Goal: Task Accomplishment & Management: Manage account settings

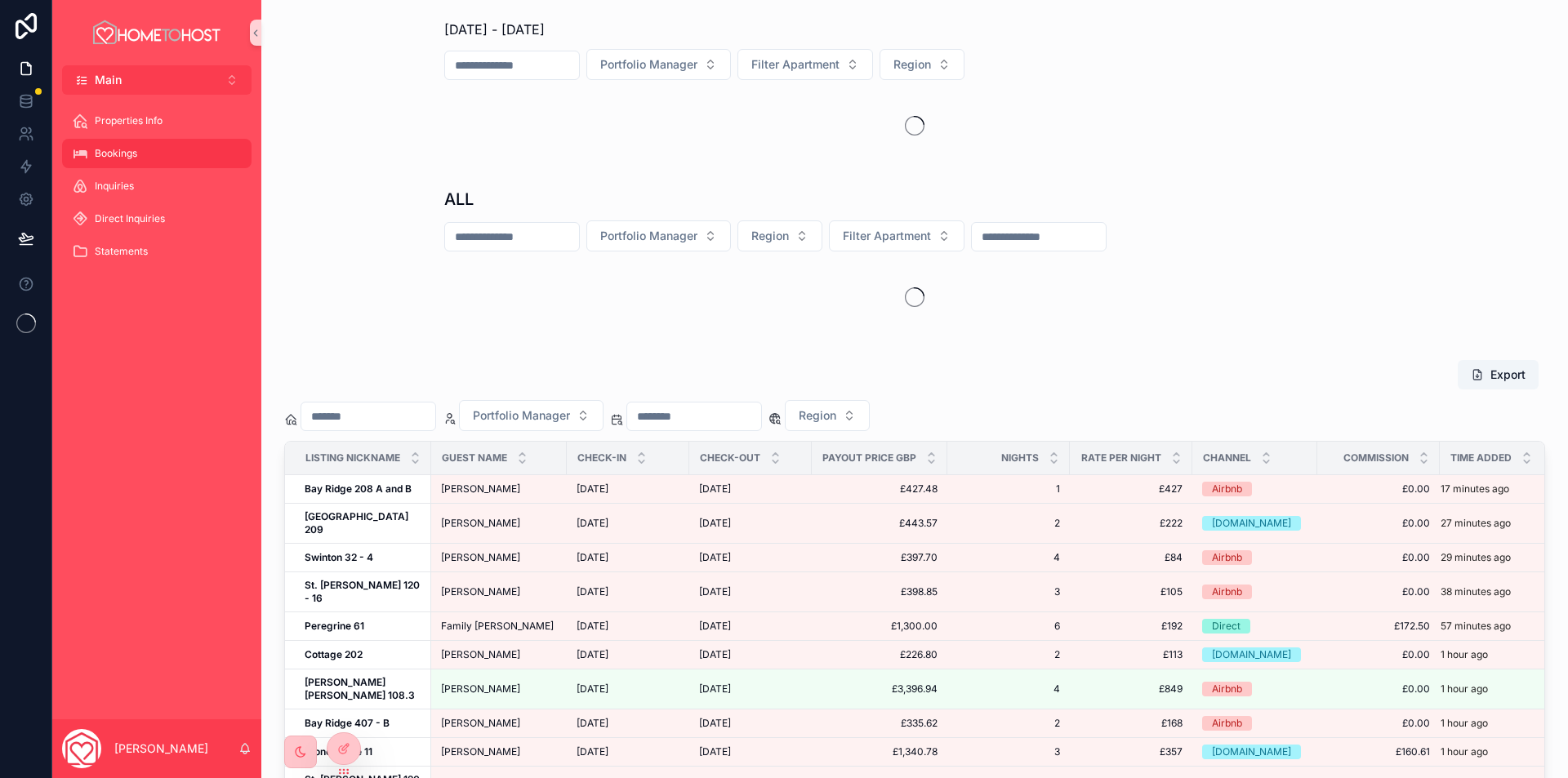
scroll to position [386, 0]
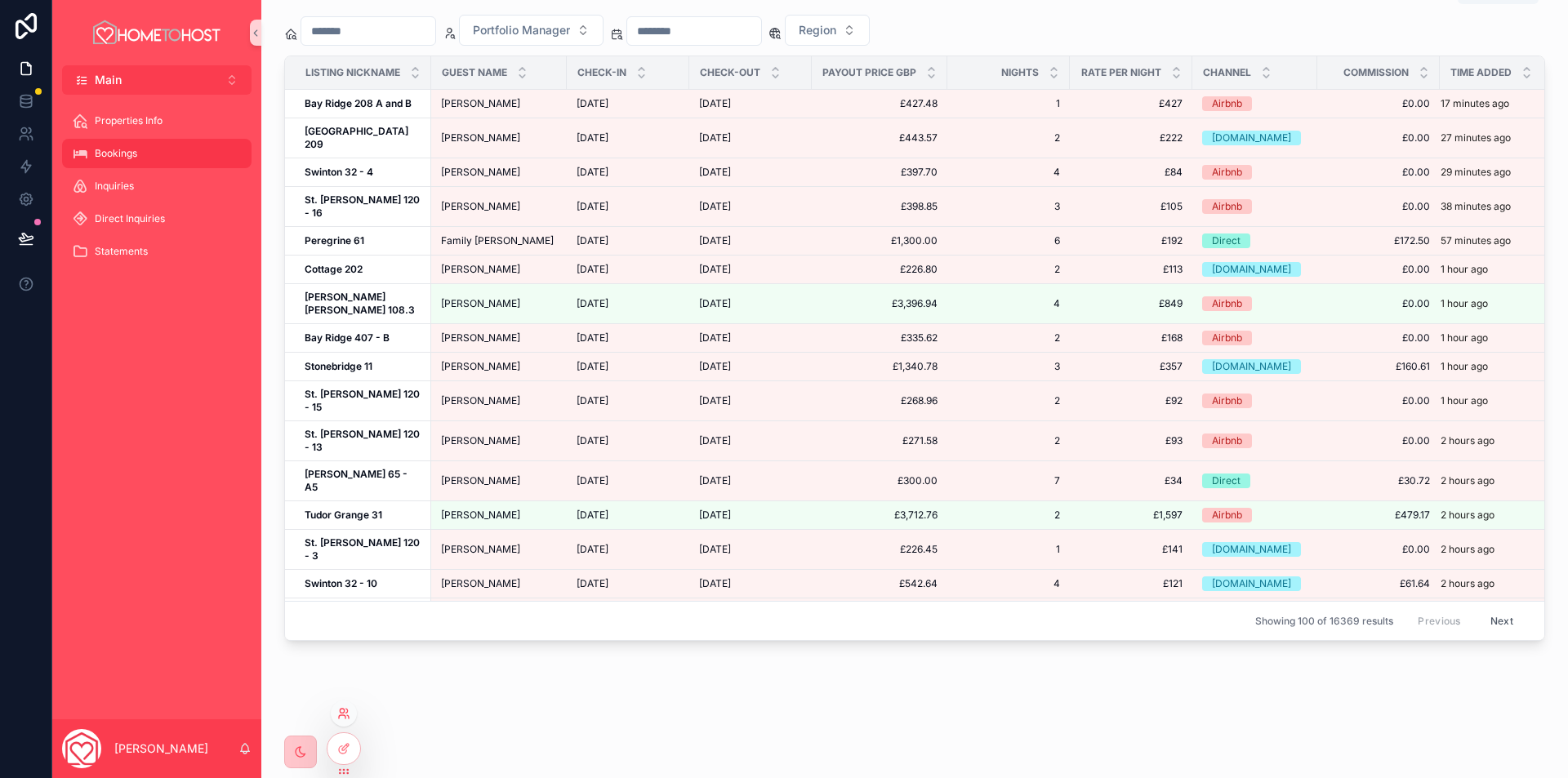
click at [344, 714] on icon at bounding box center [343, 713] width 13 height 13
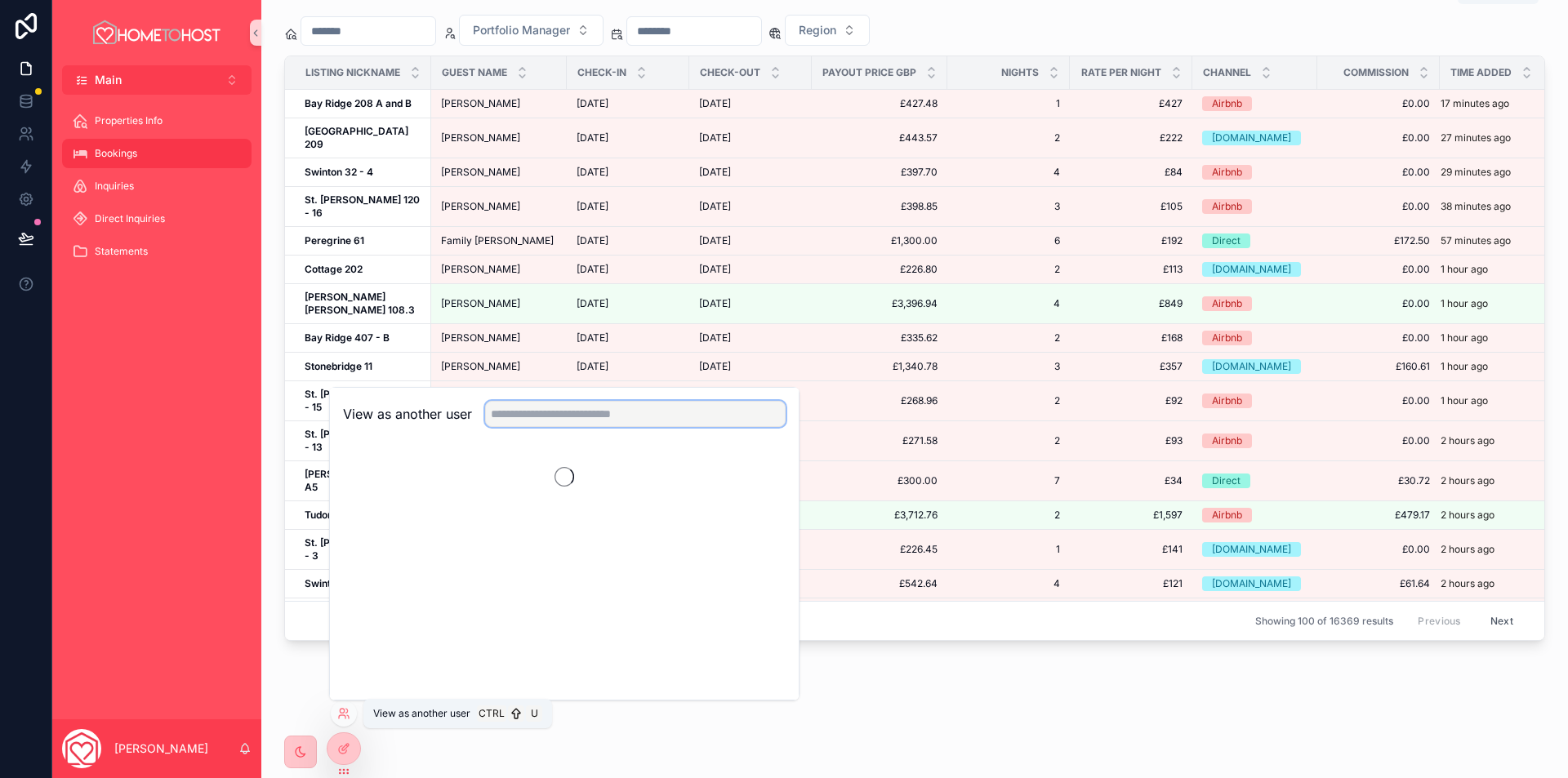
click at [605, 420] on input "text" at bounding box center [635, 414] width 301 height 26
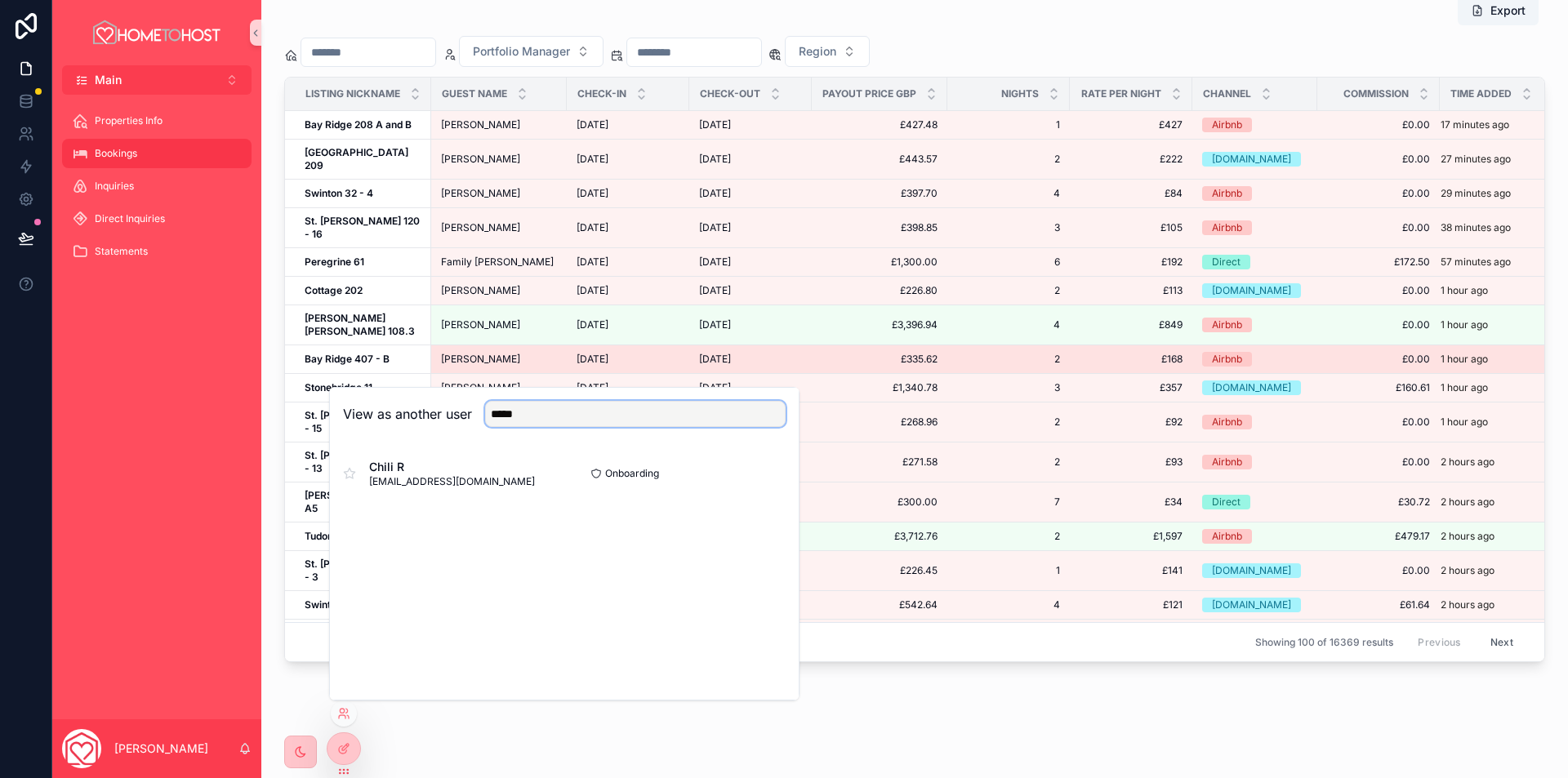
scroll to position [1271, 0]
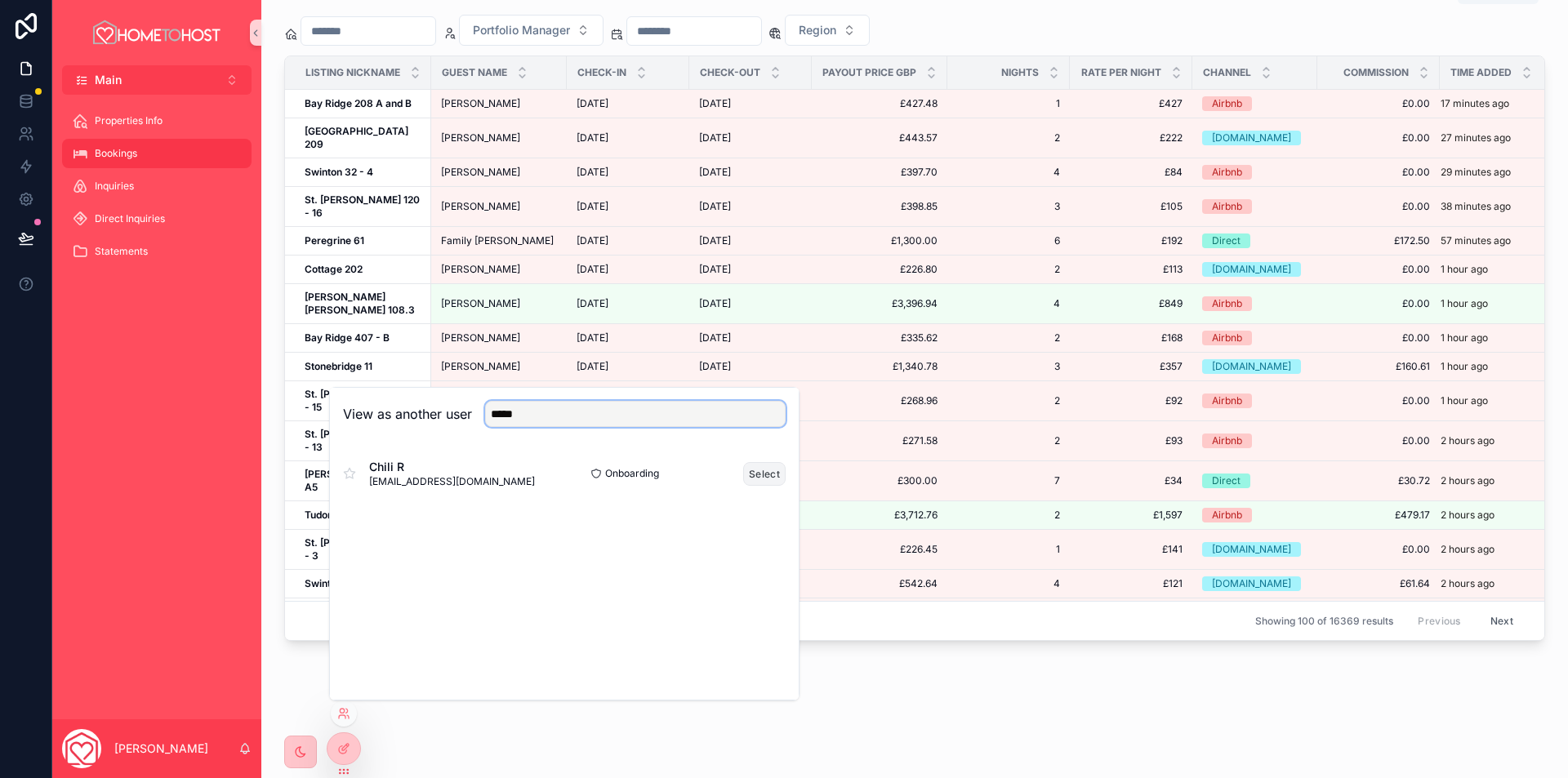
type input "*****"
click at [760, 475] on button "Select" at bounding box center [764, 474] width 43 height 24
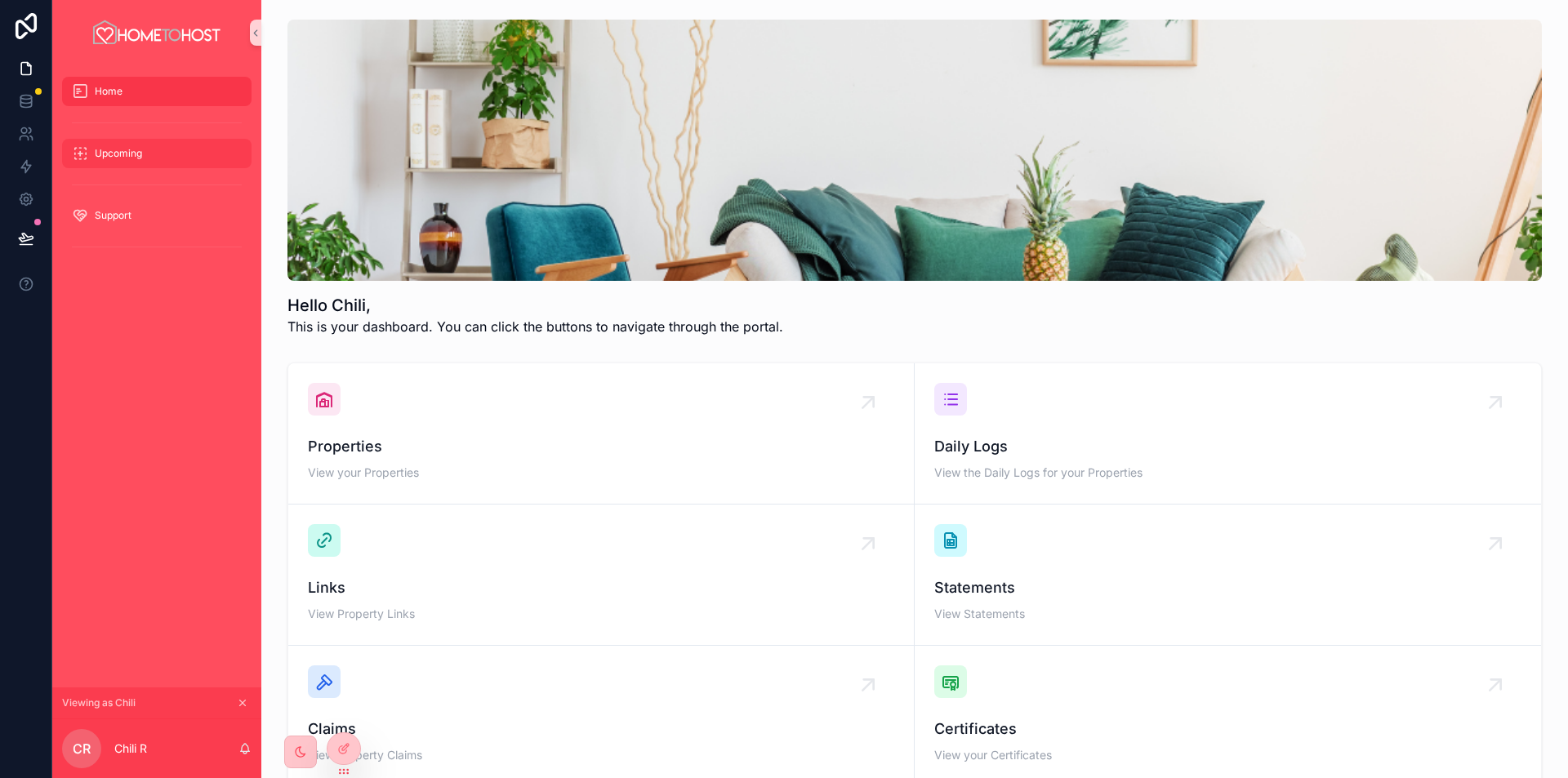
click at [141, 147] on span "Upcoming" at bounding box center [118, 153] width 47 height 13
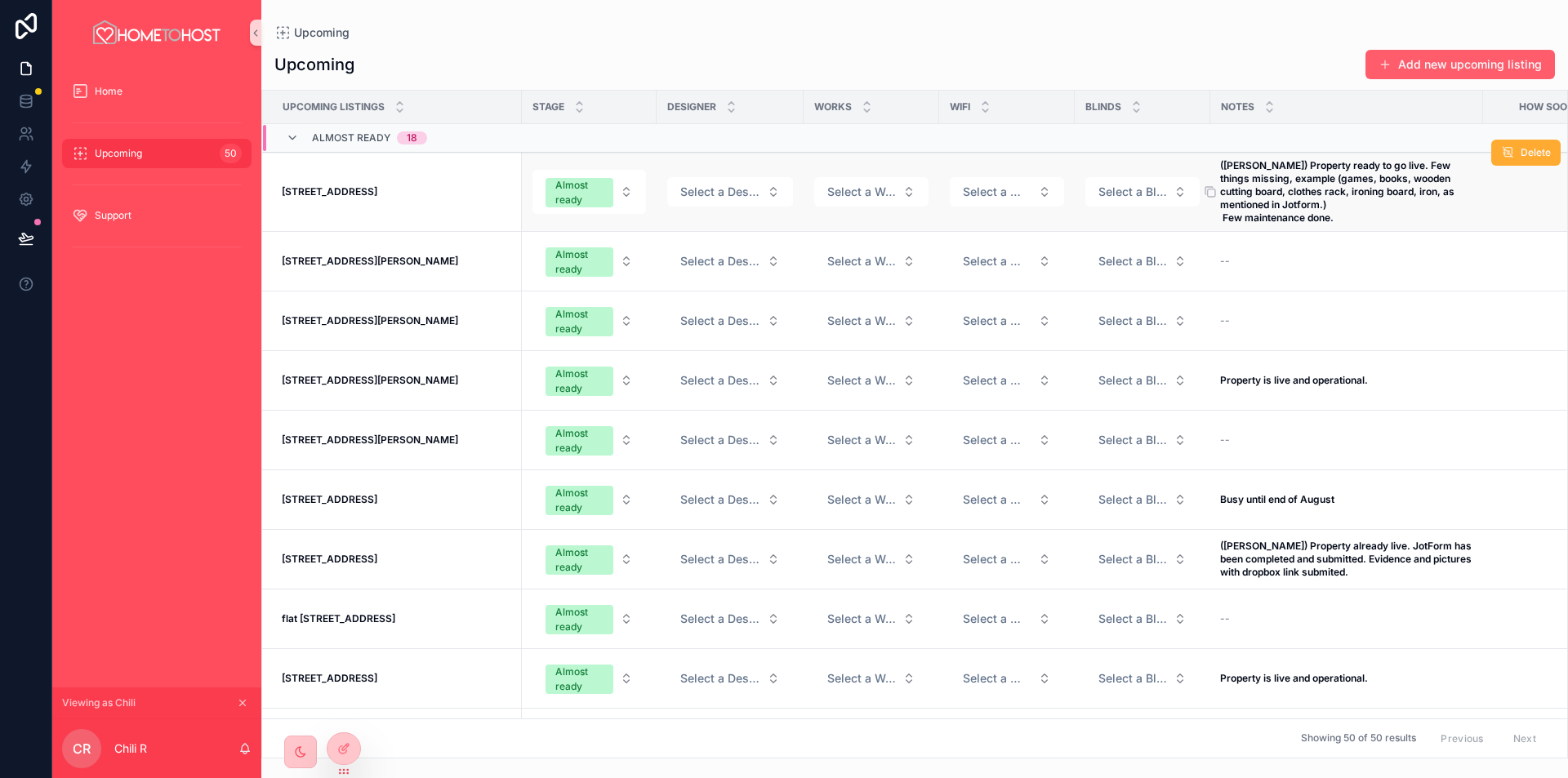
click at [1287, 199] on strong "(Renato Dakovic) Property ready to go live. Few things missing, example (games,…" at bounding box center [1338, 191] width 237 height 65
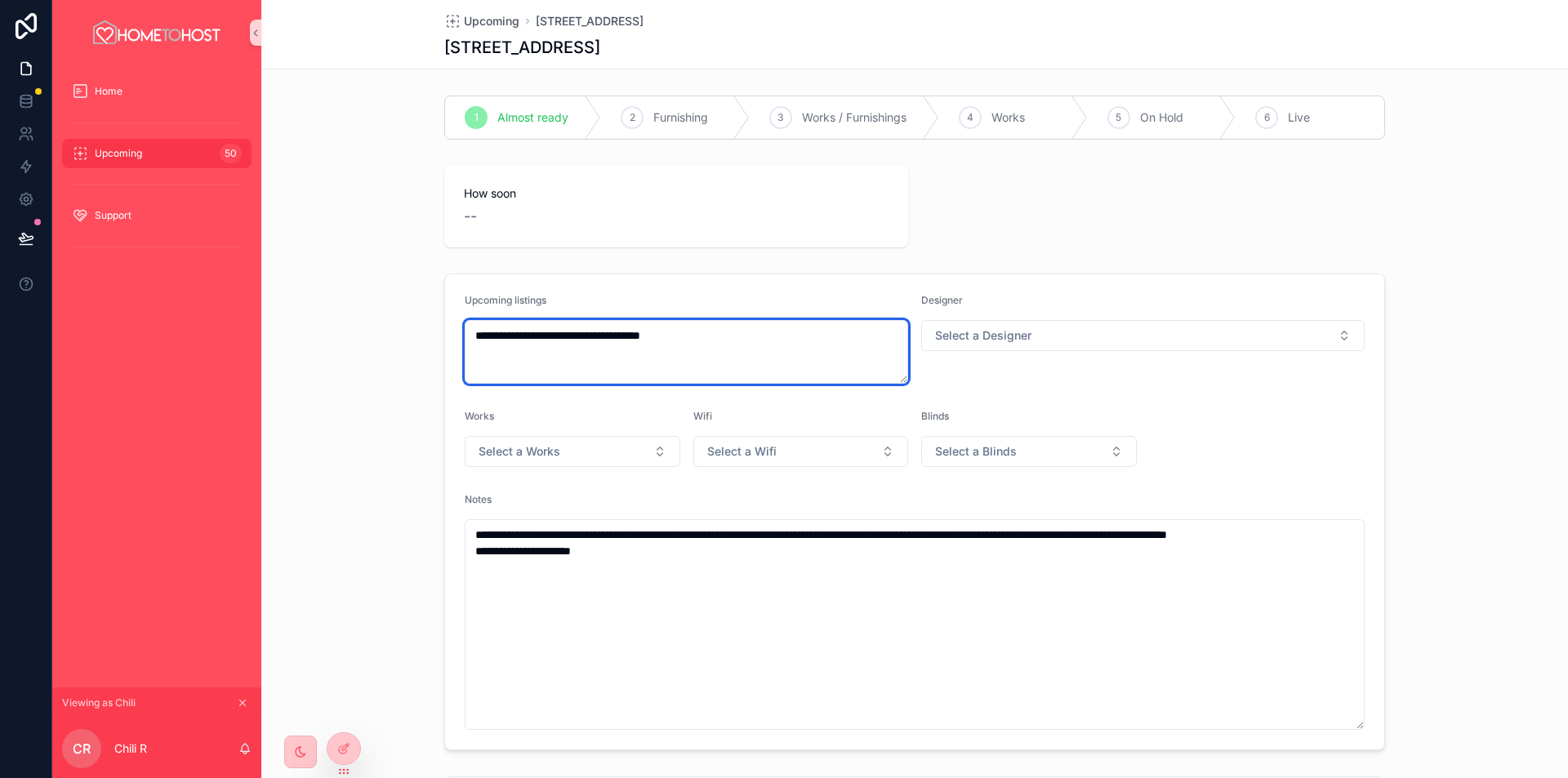
click at [765, 335] on textarea "**********" at bounding box center [686, 351] width 443 height 64
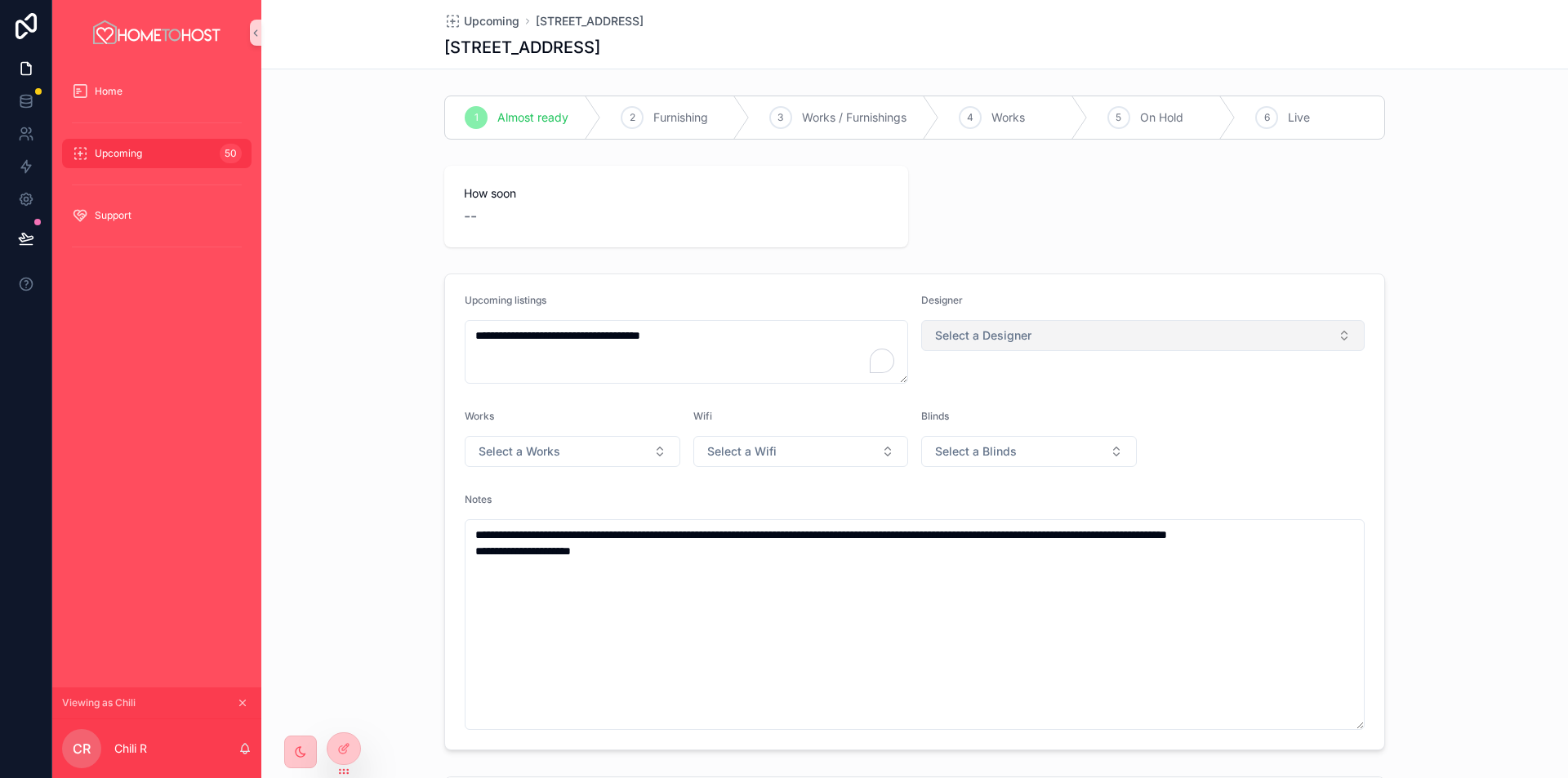
click at [1051, 330] on button "Select a Designer" at bounding box center [1142, 336] width 443 height 31
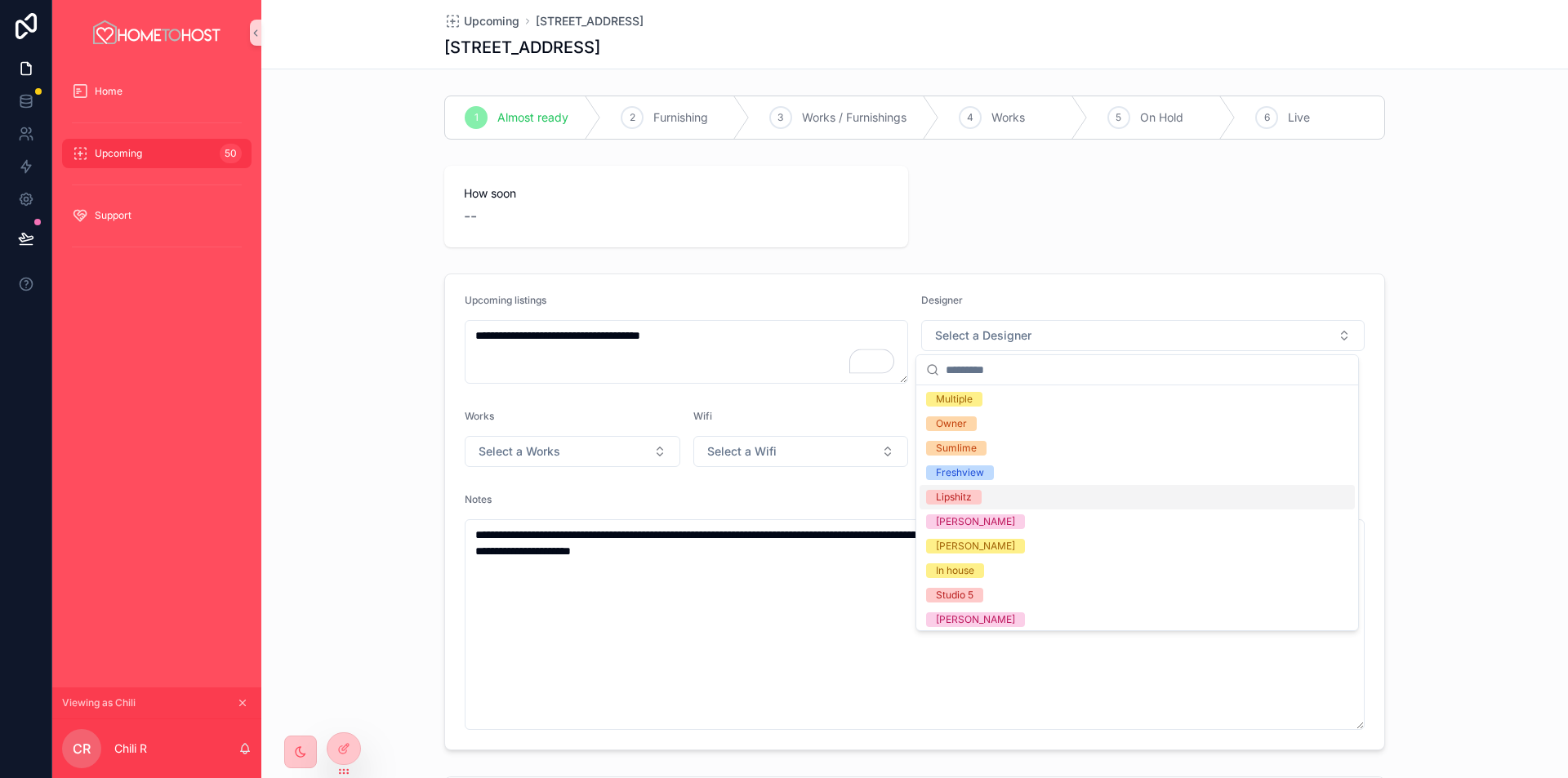
scroll to position [301, 0]
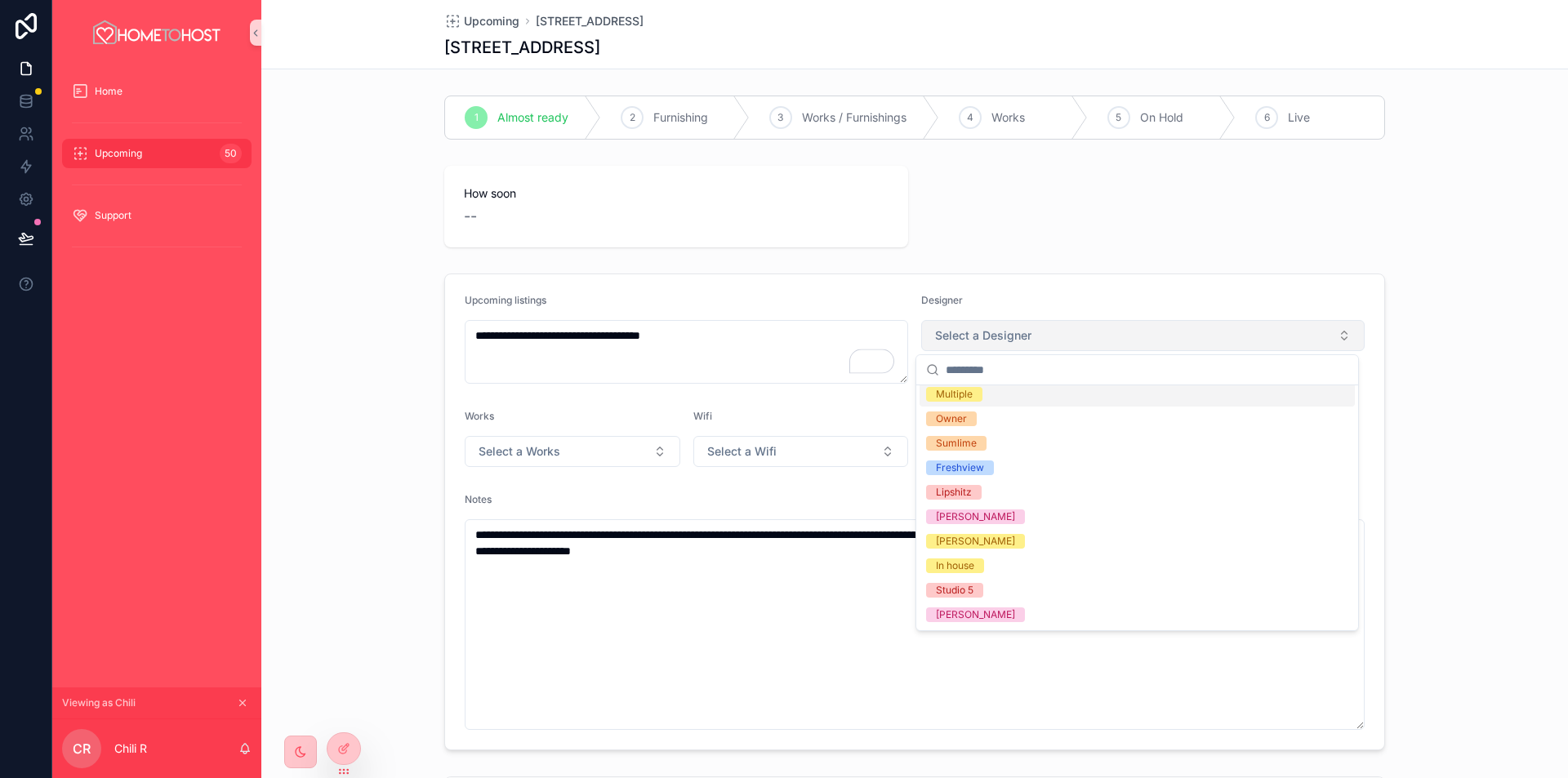
click at [1100, 323] on button "Select a Designer" at bounding box center [1142, 336] width 443 height 31
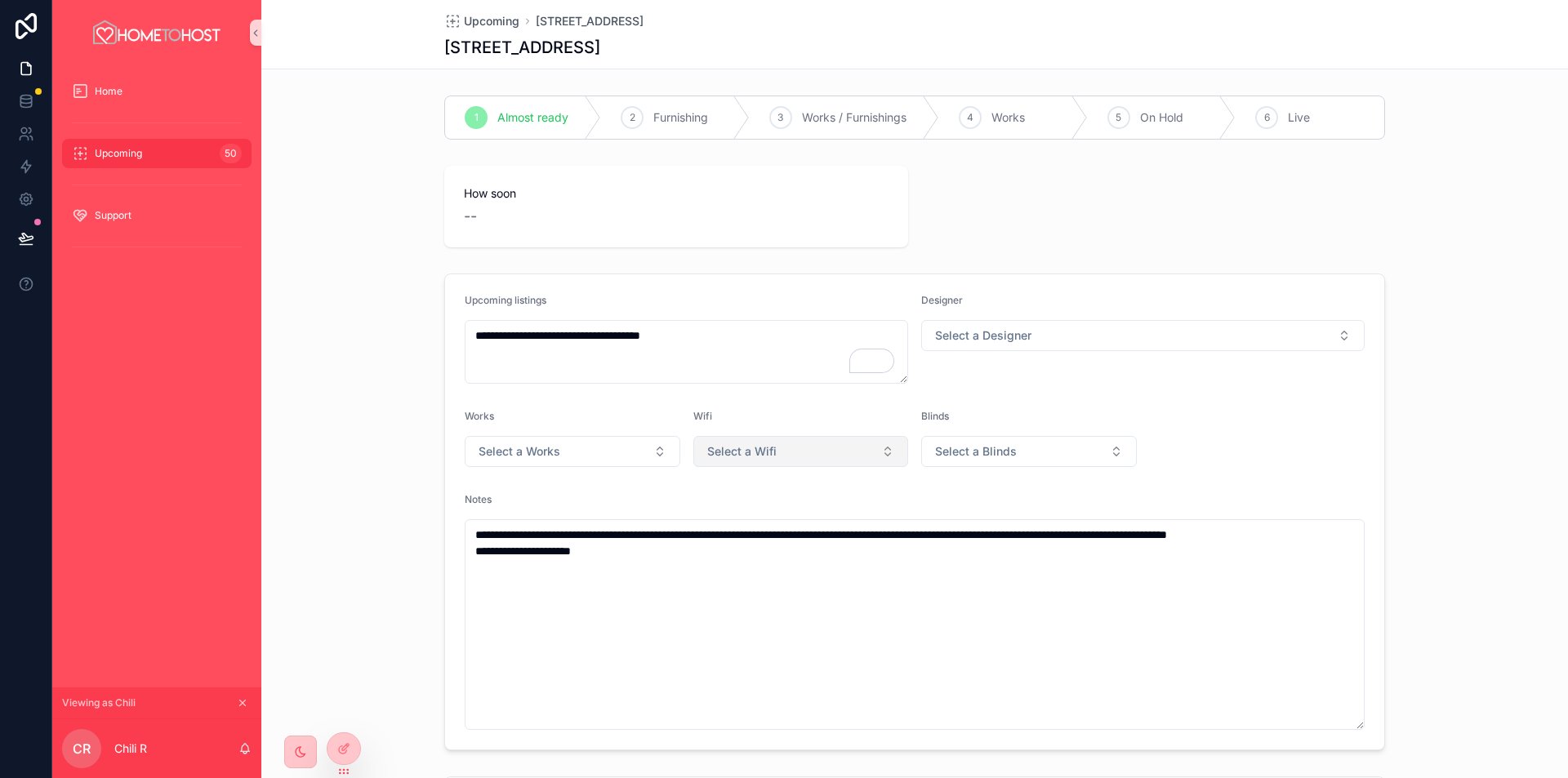
click at [789, 450] on button "Select a Wifi" at bounding box center [801, 452] width 216 height 31
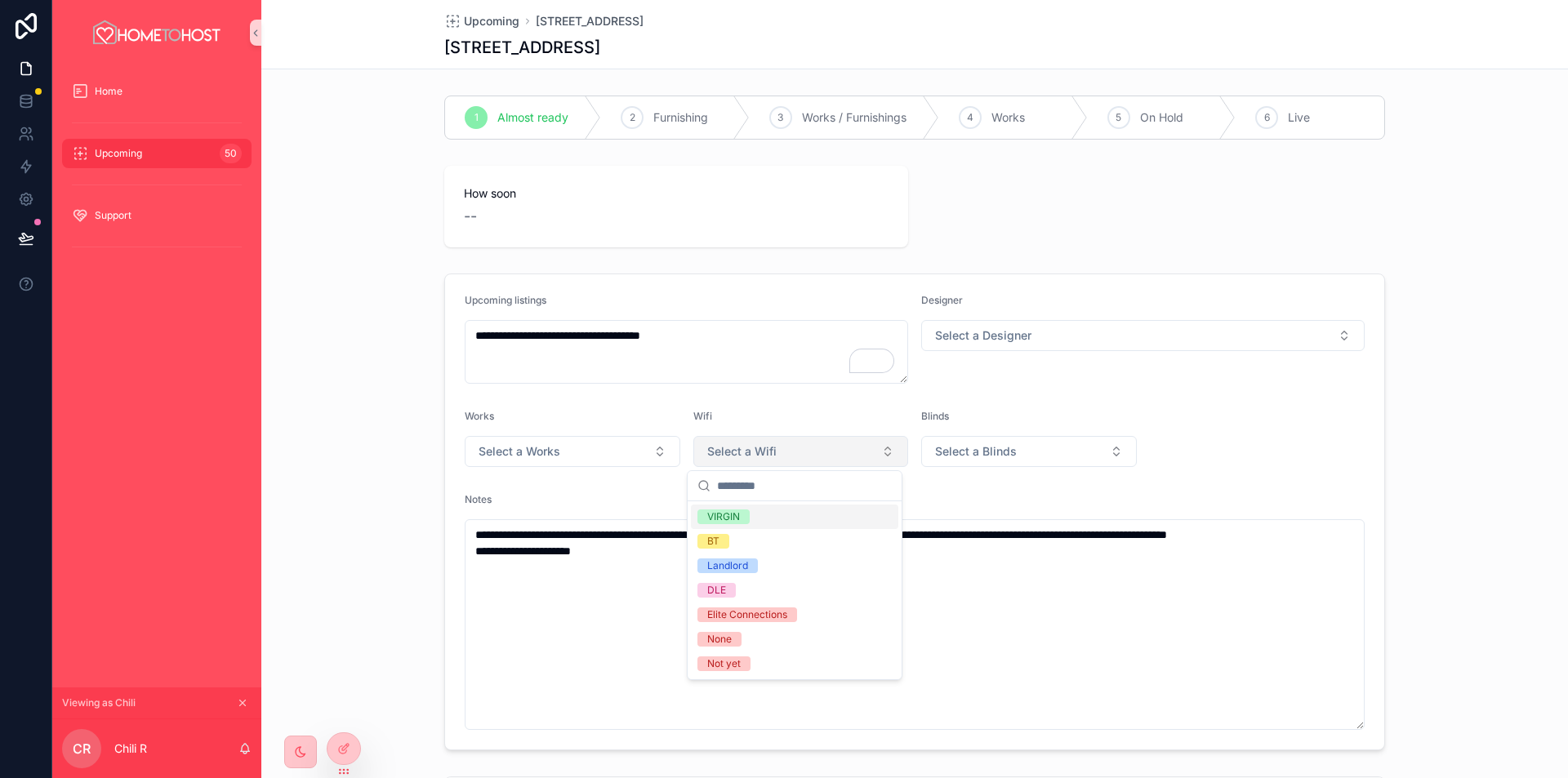
click at [789, 450] on button "Select a Wifi" at bounding box center [801, 452] width 216 height 31
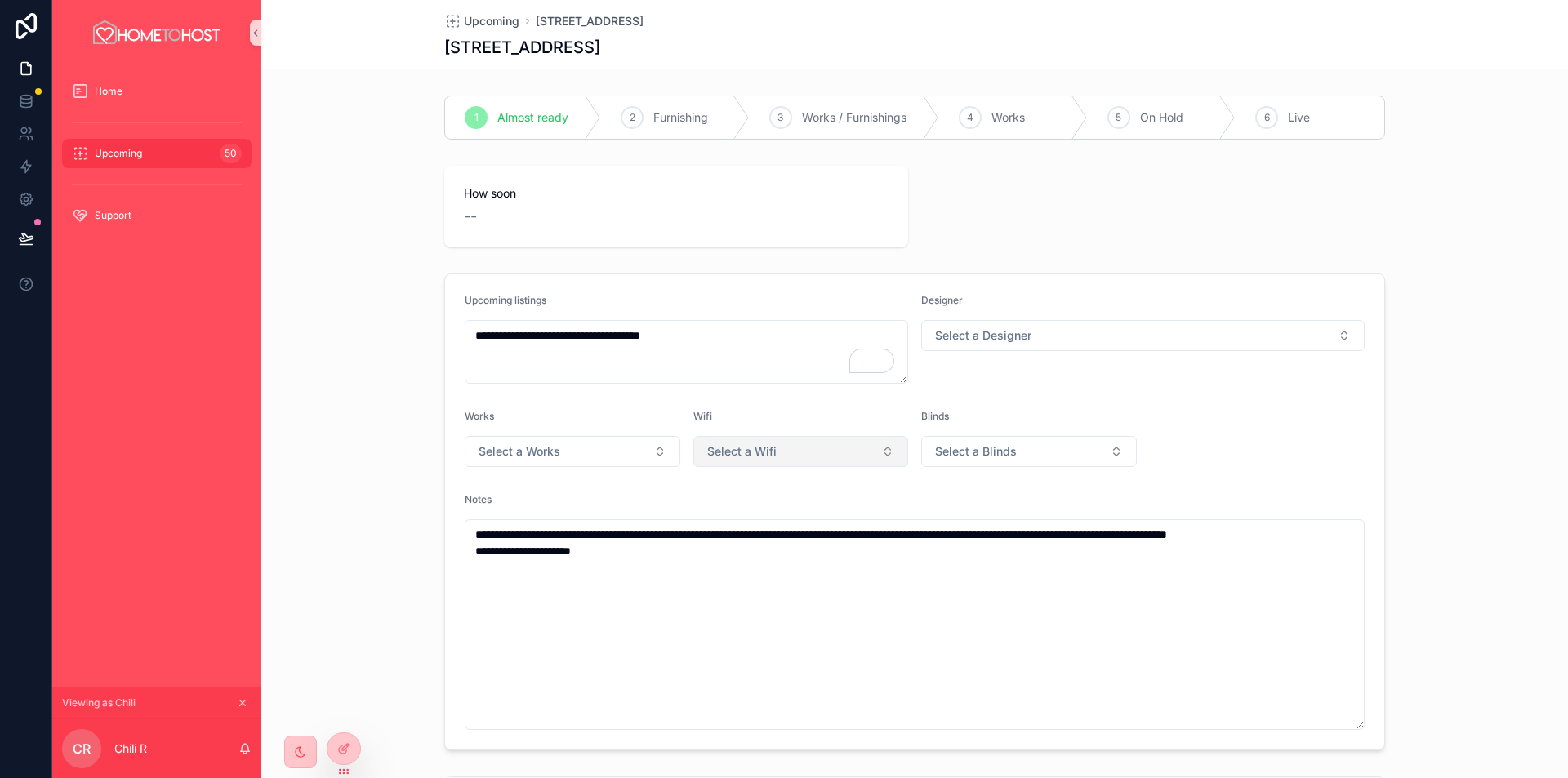
click at [808, 451] on button "Select a Wifi" at bounding box center [801, 452] width 216 height 31
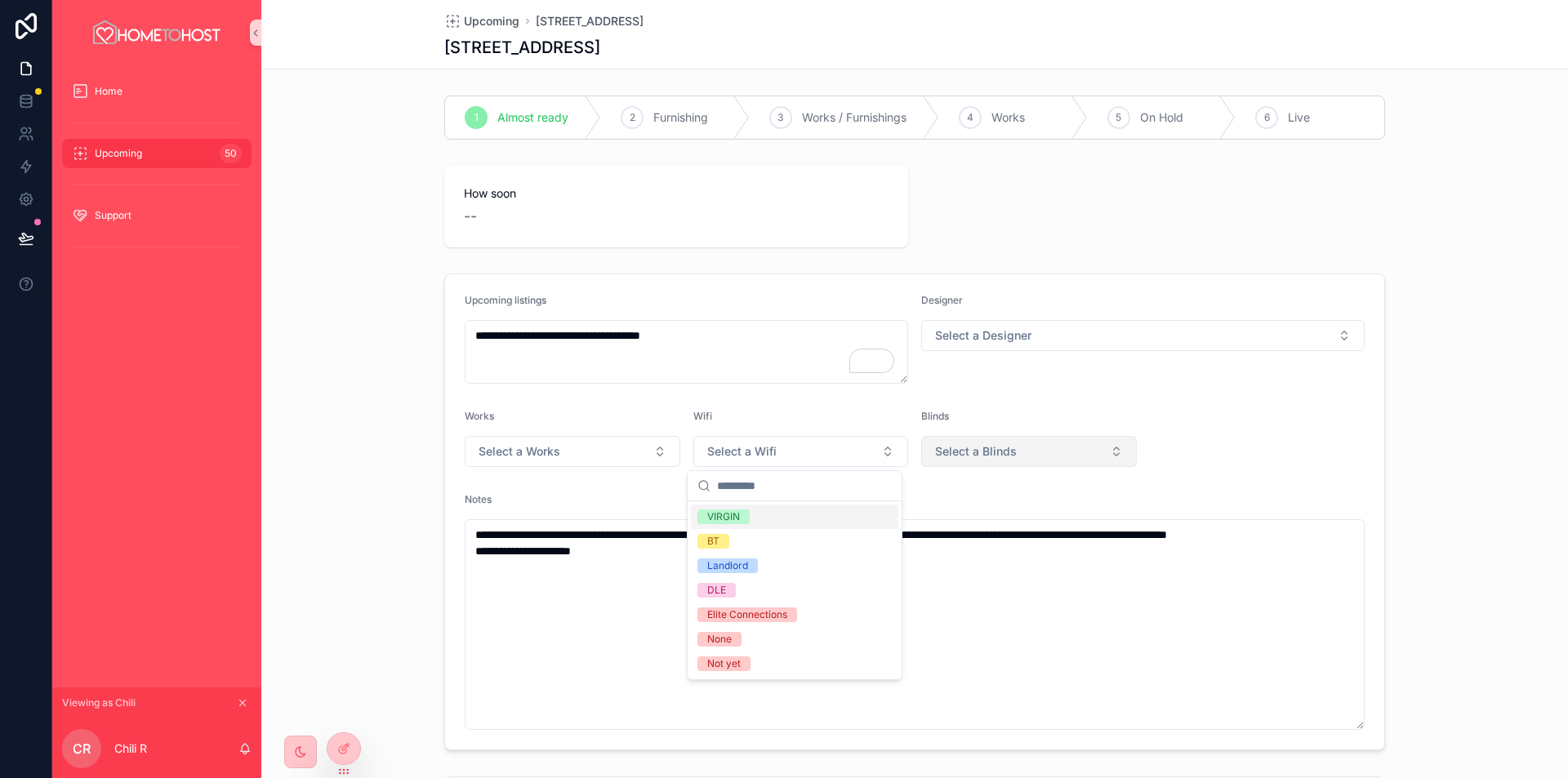
click at [978, 455] on span "Select a Blinds" at bounding box center [975, 451] width 81 height 17
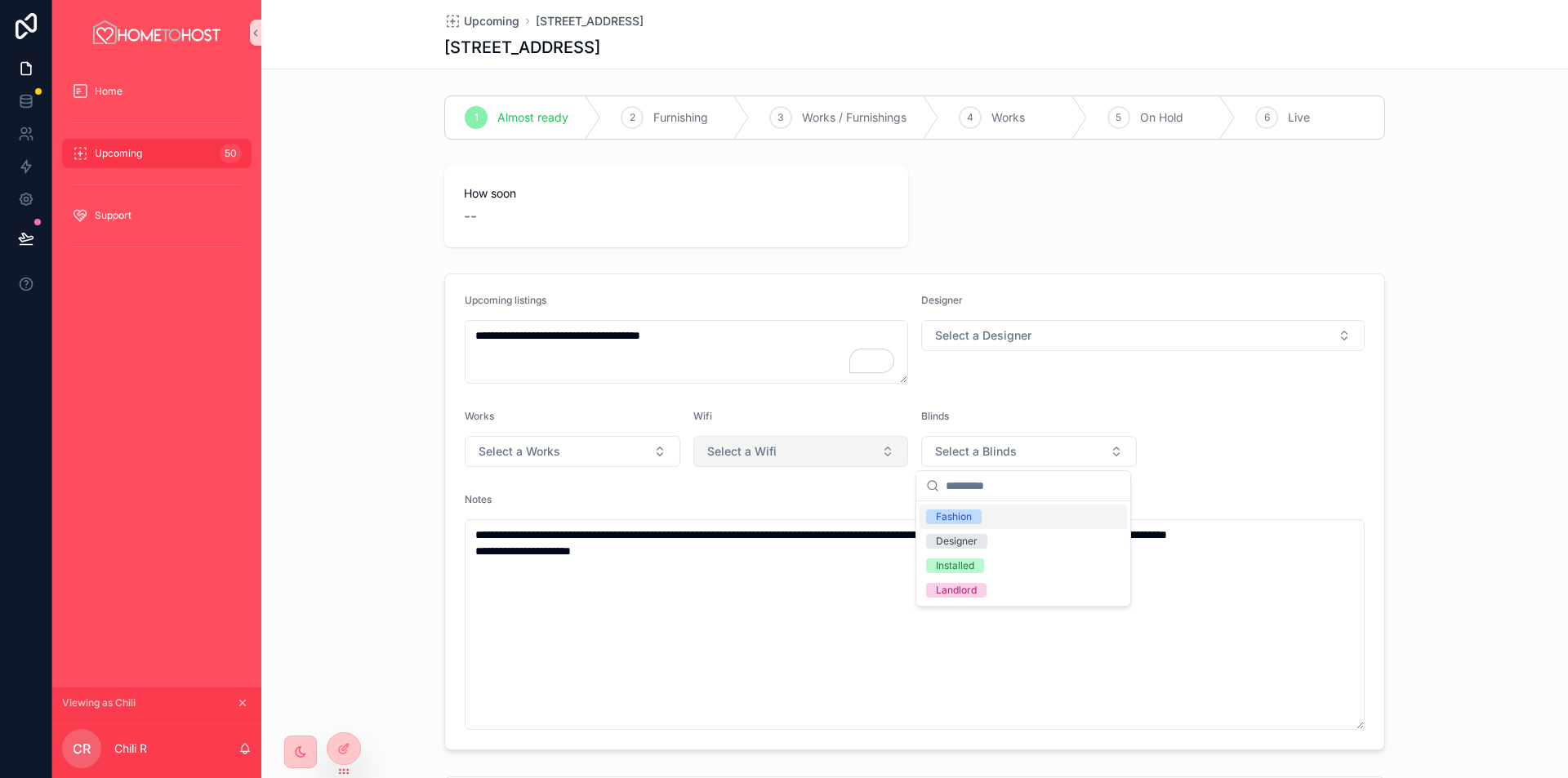
click at [814, 466] on button "Select a Wifi" at bounding box center [801, 452] width 216 height 31
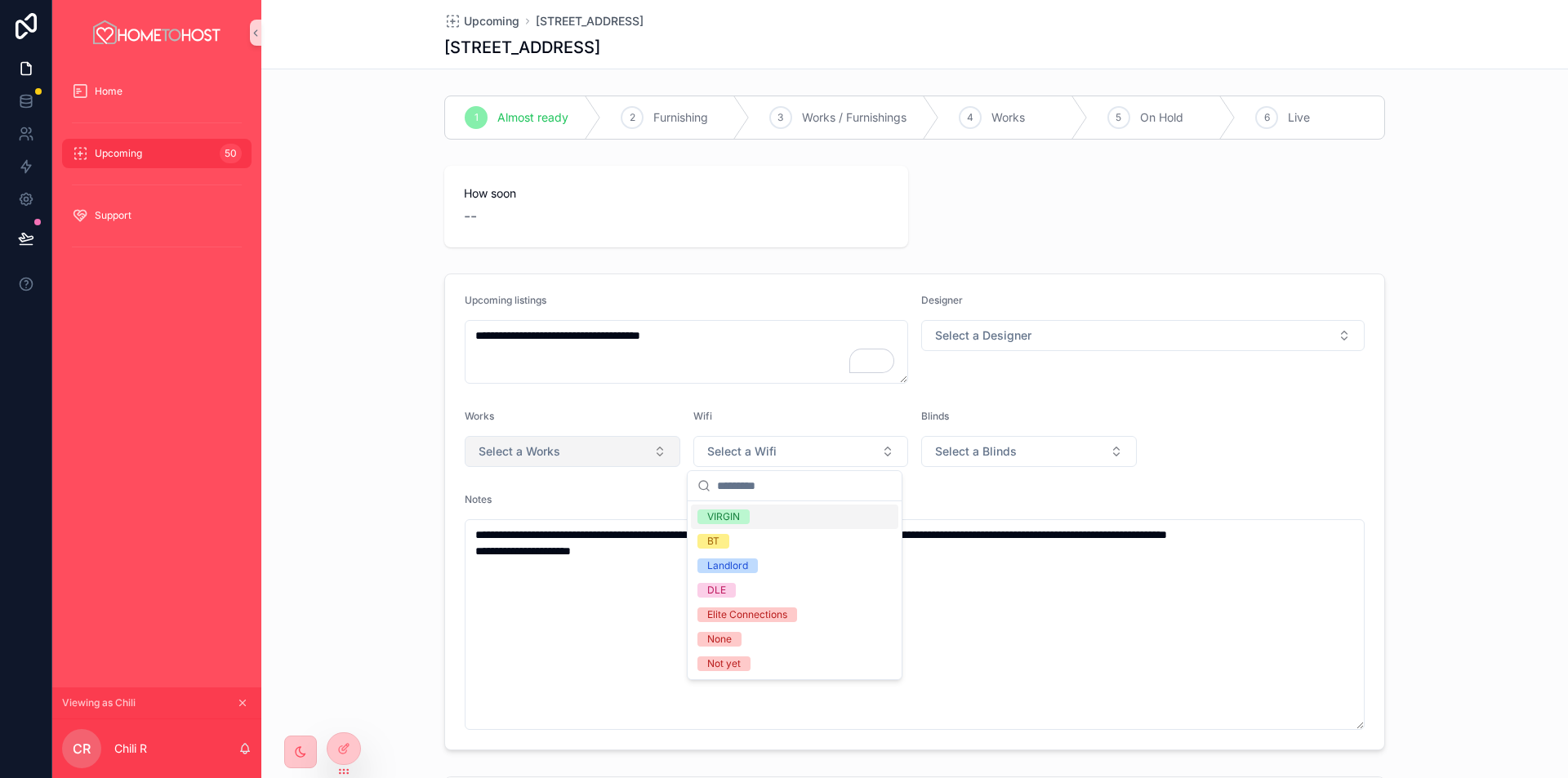
click at [527, 455] on span "Select a Works" at bounding box center [518, 451] width 81 height 17
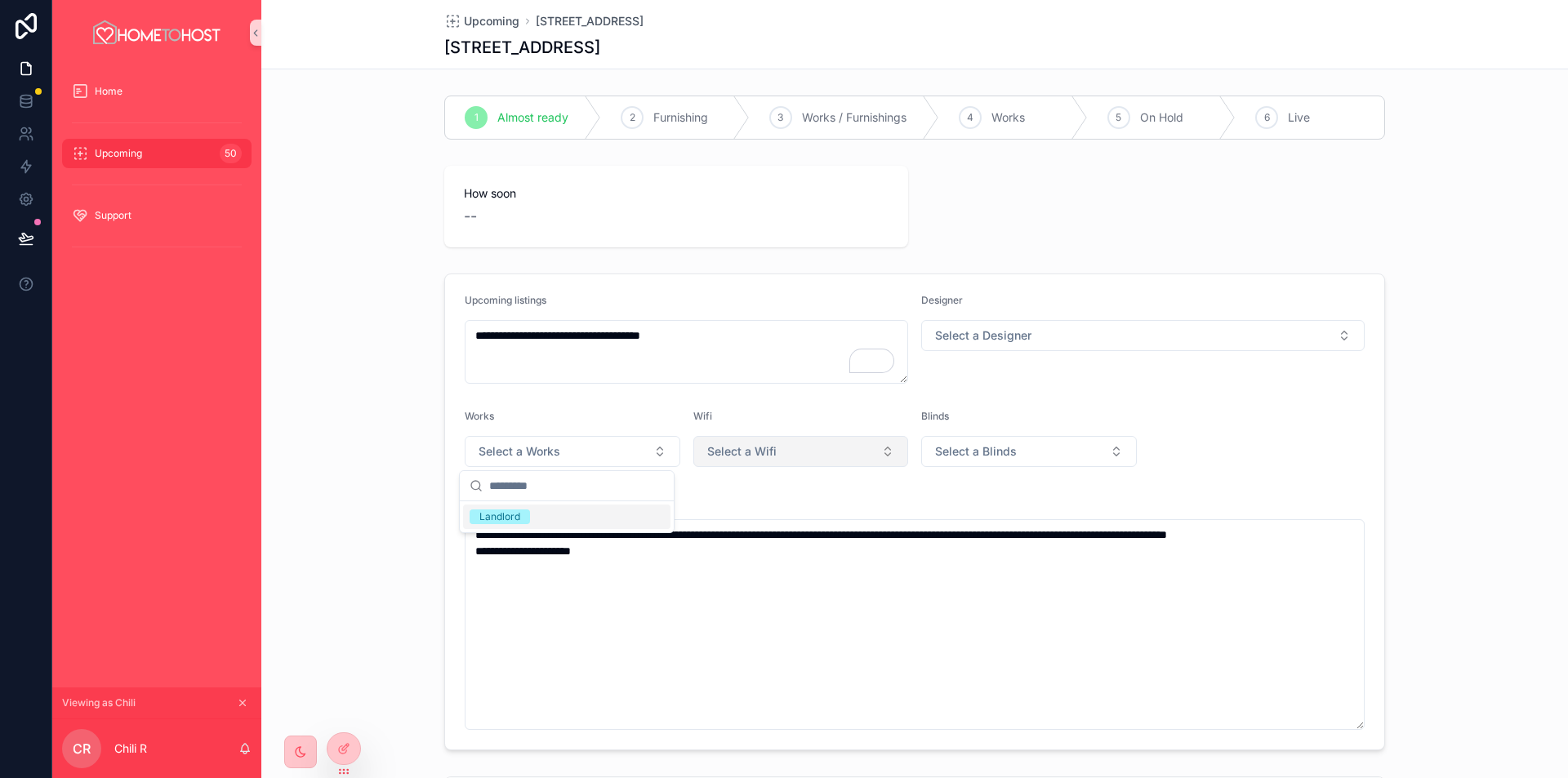
click at [779, 454] on button "Select a Wifi" at bounding box center [801, 452] width 216 height 31
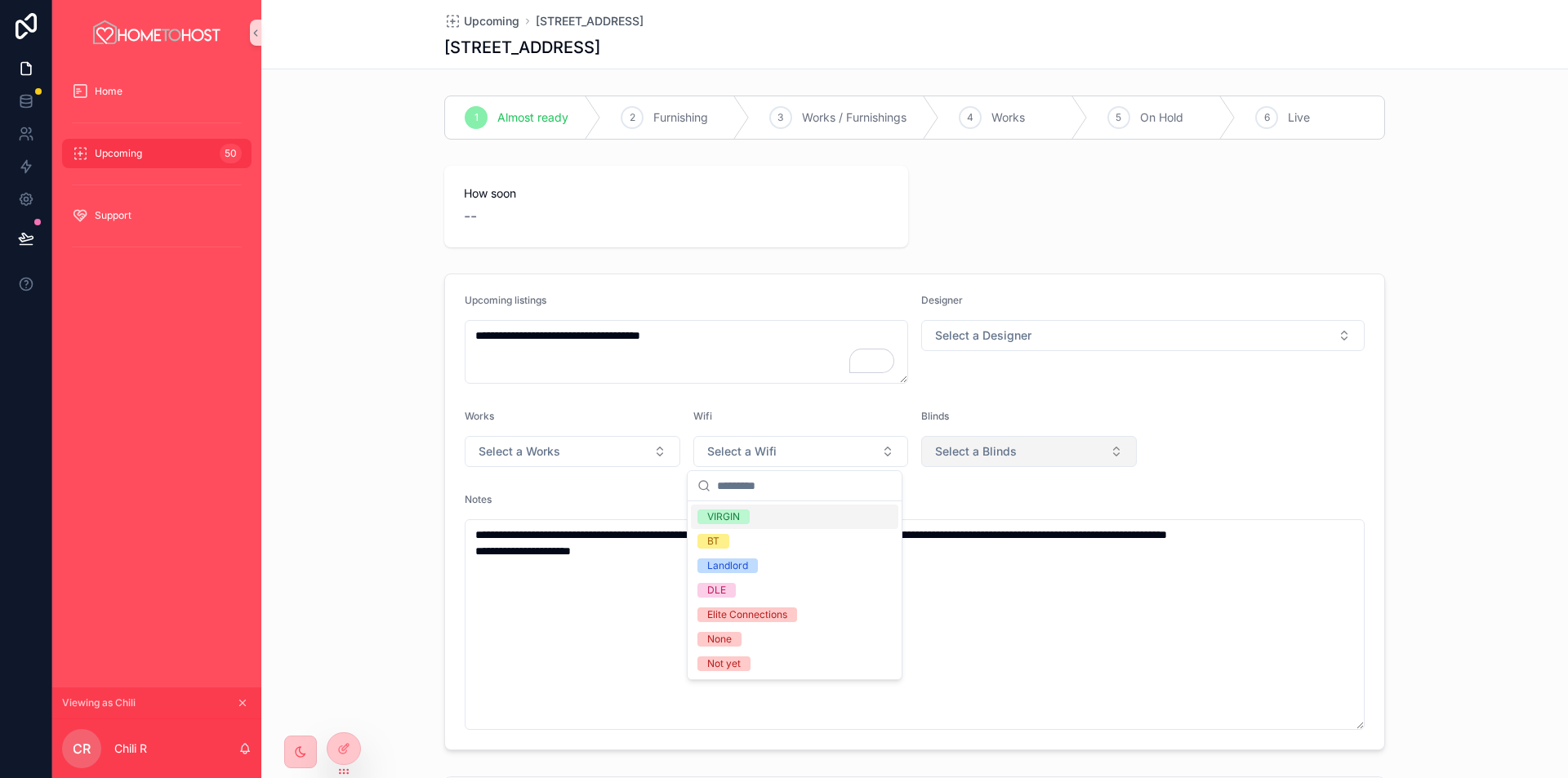
click at [1035, 459] on button "Select a Blinds" at bounding box center [1029, 452] width 216 height 31
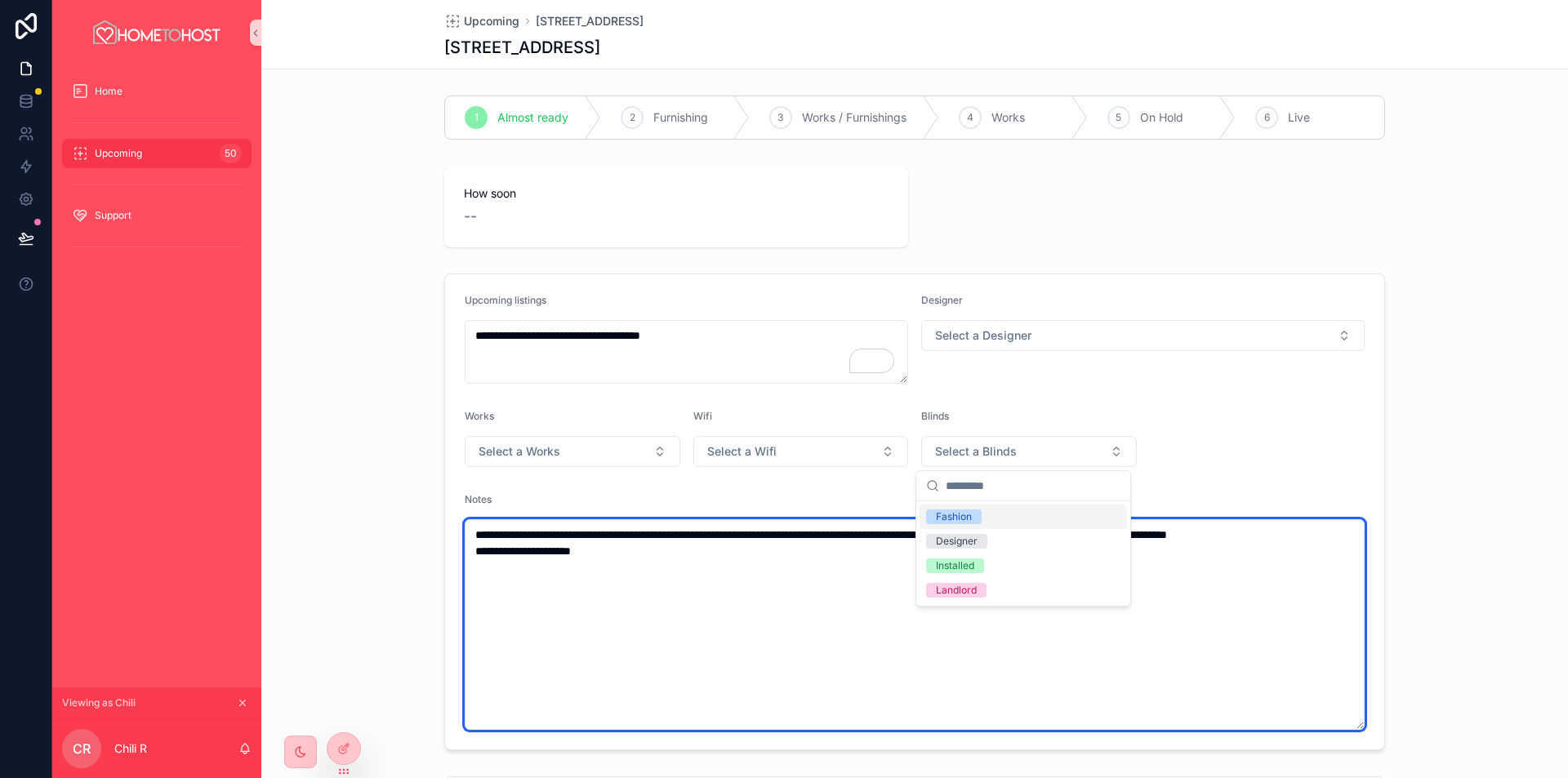
click at [752, 602] on textarea "**********" at bounding box center [915, 624] width 900 height 211
click at [685, 591] on textarea "**********" at bounding box center [915, 624] width 900 height 211
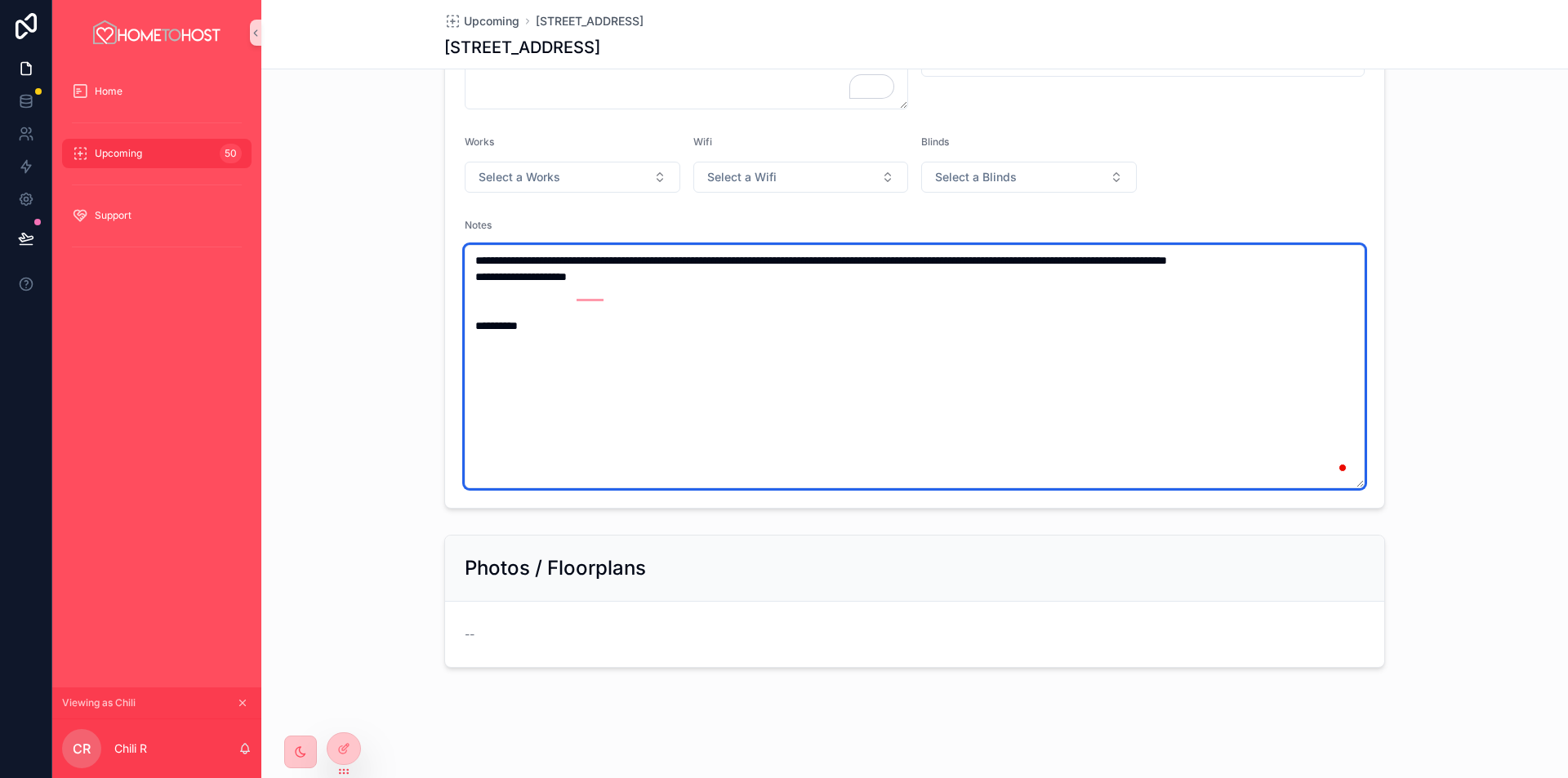
scroll to position [275, 0]
click at [745, 352] on textarea "**********" at bounding box center [915, 365] width 900 height 243
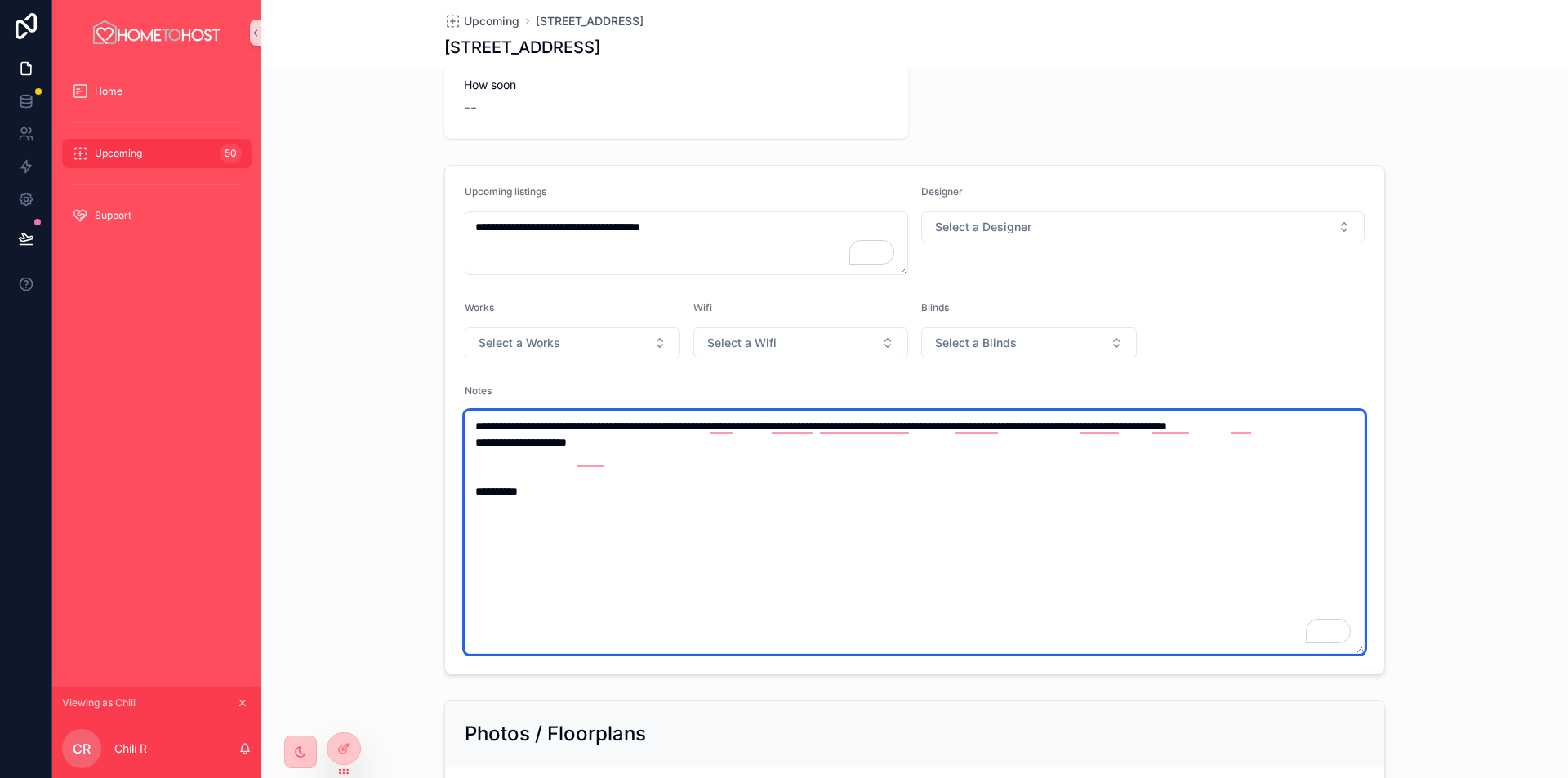
scroll to position [0, 0]
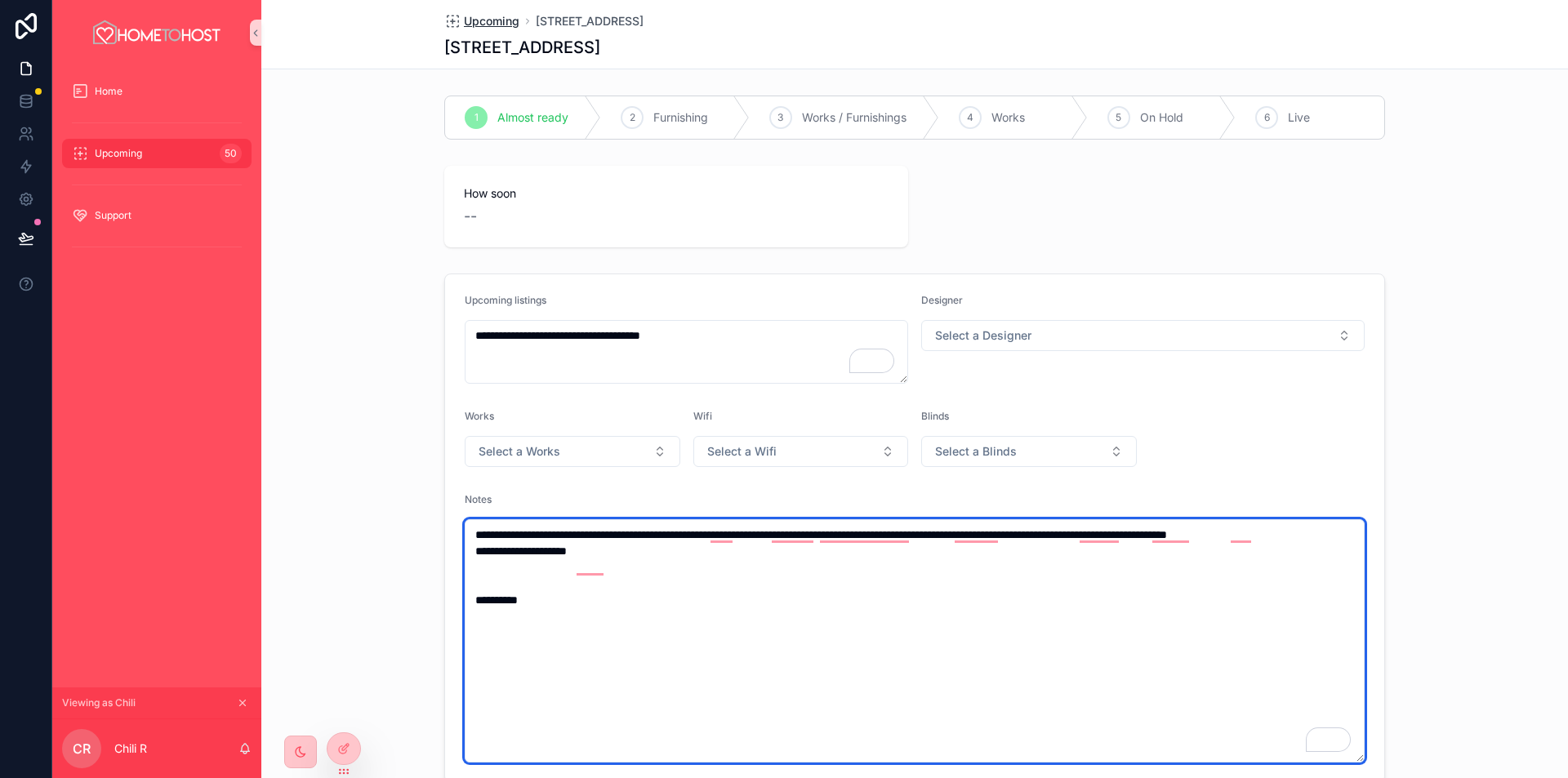
type textarea "**********"
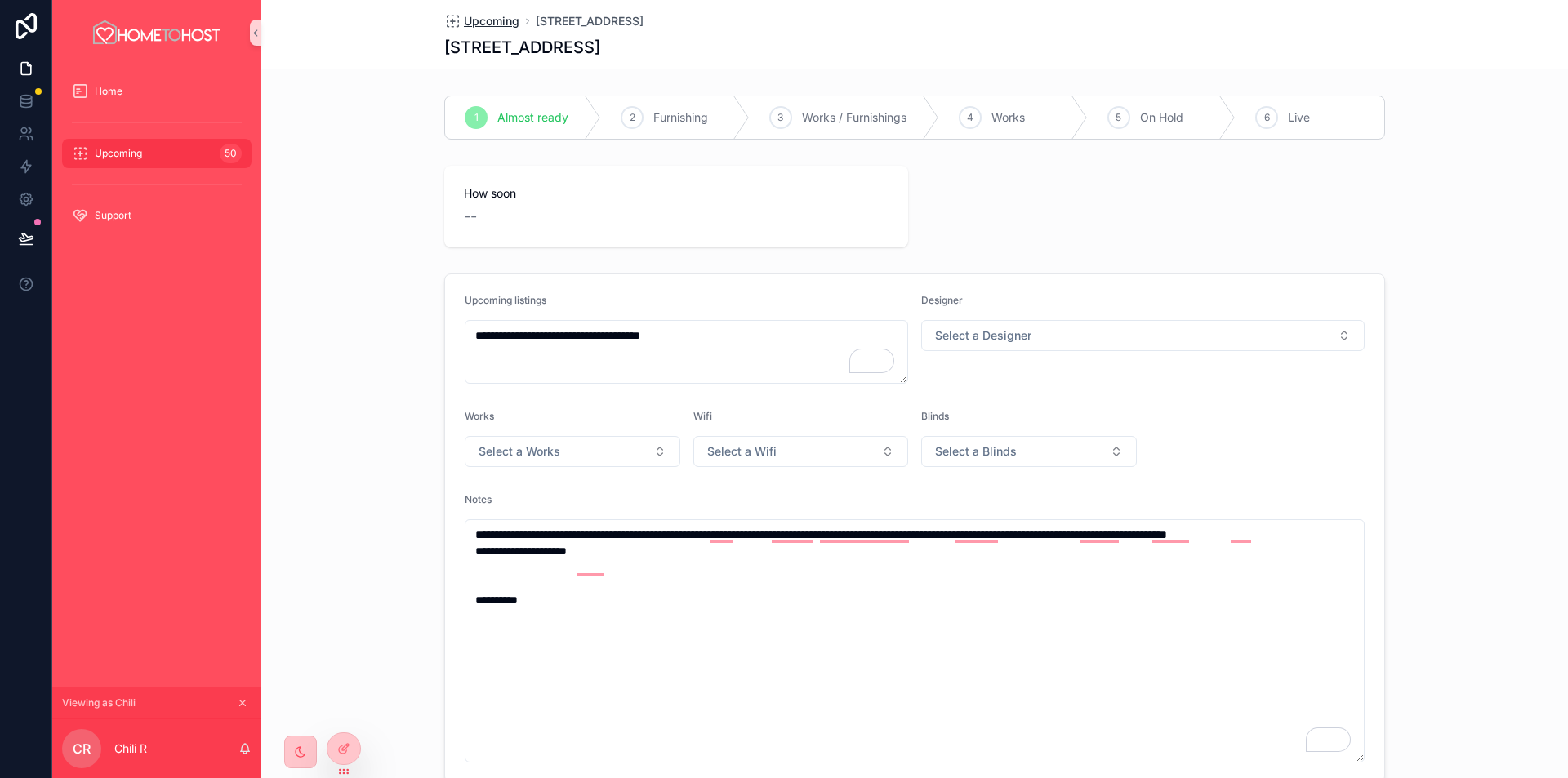
click at [490, 22] on span "Upcoming" at bounding box center [492, 21] width 56 height 17
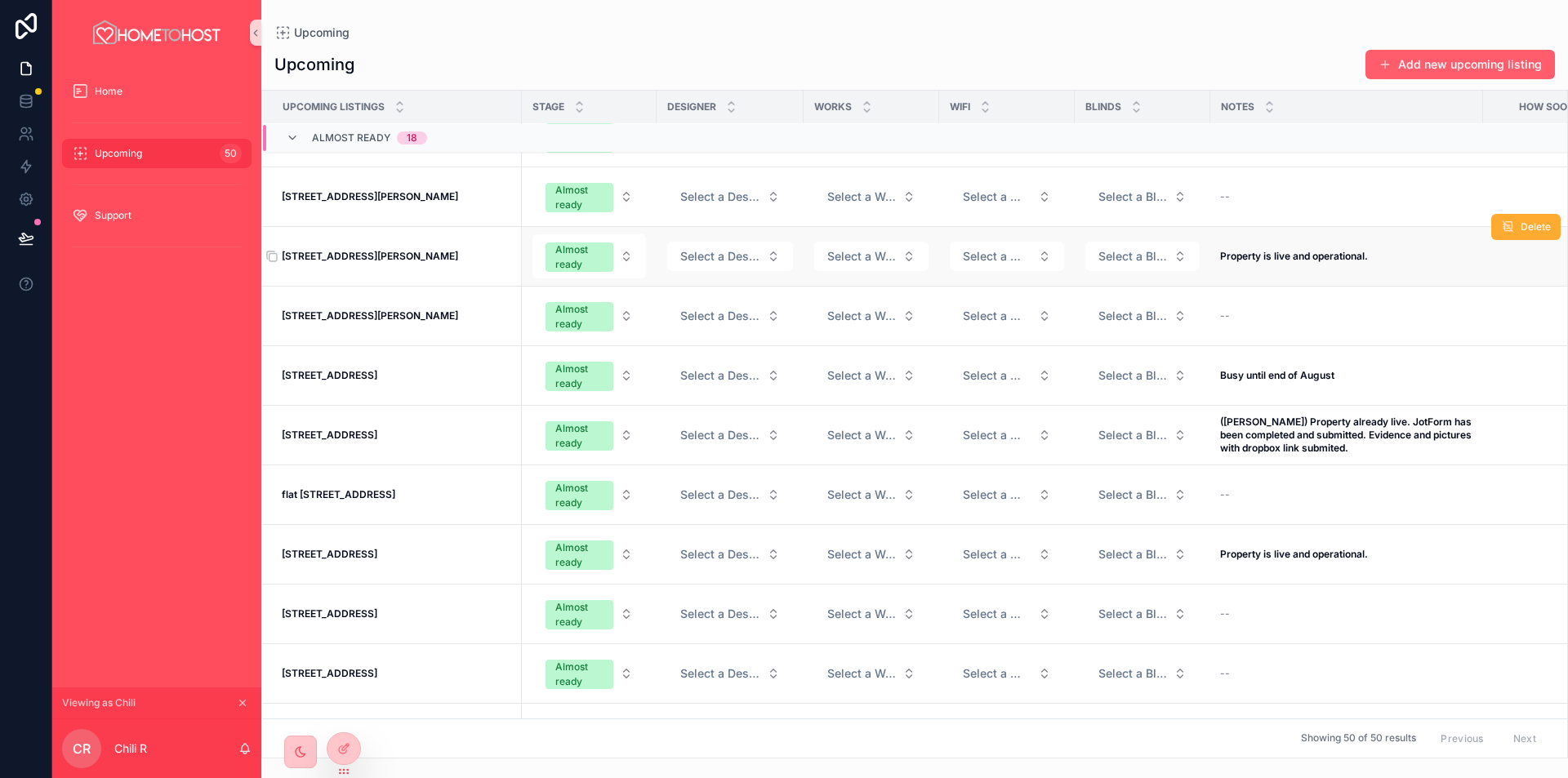
scroll to position [81, 0]
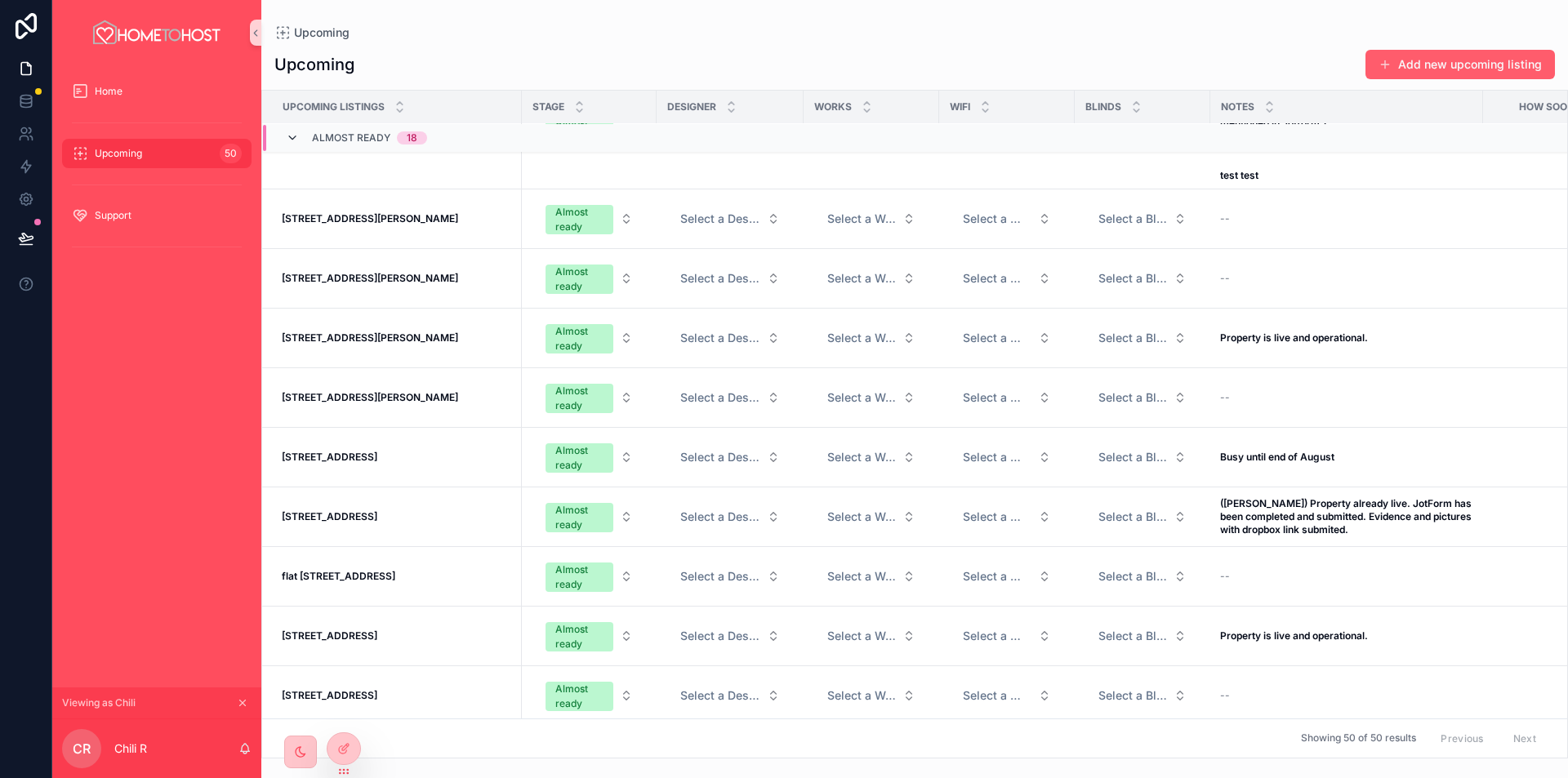
click at [292, 139] on icon "scrollable content" at bounding box center [292, 137] width 13 height 13
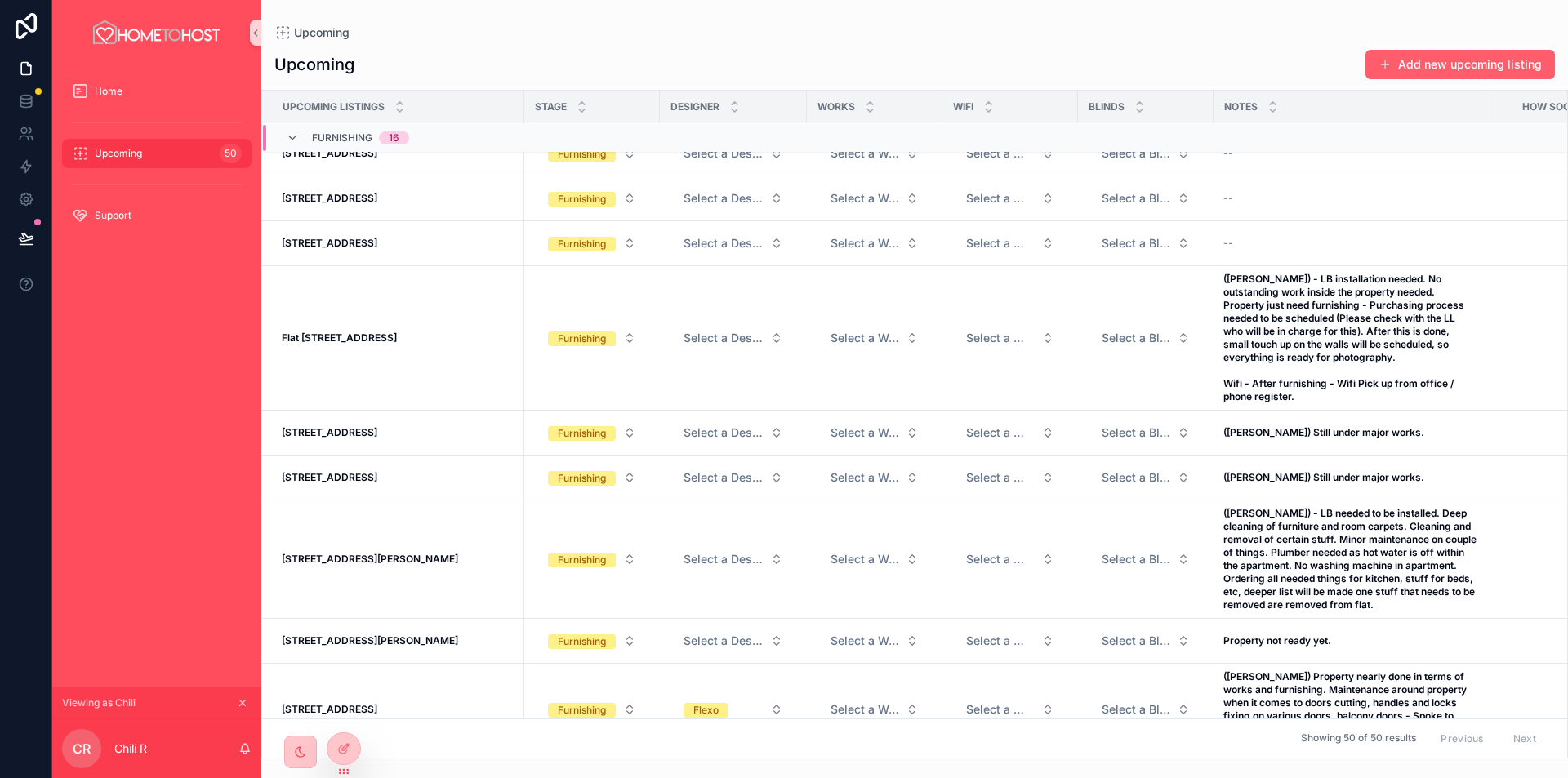
scroll to position [0, 0]
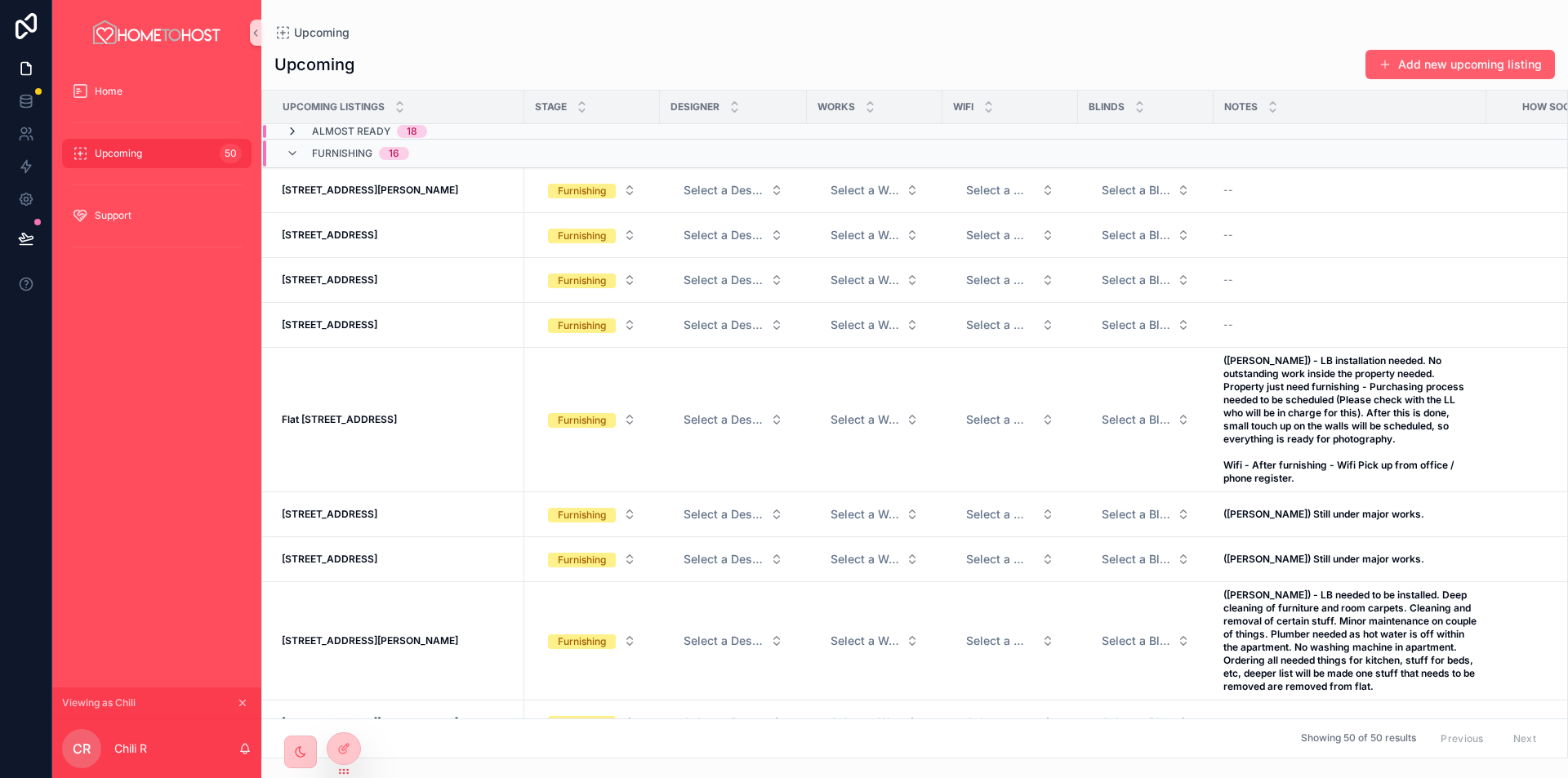
click at [296, 133] on icon "scrollable content" at bounding box center [292, 131] width 13 height 13
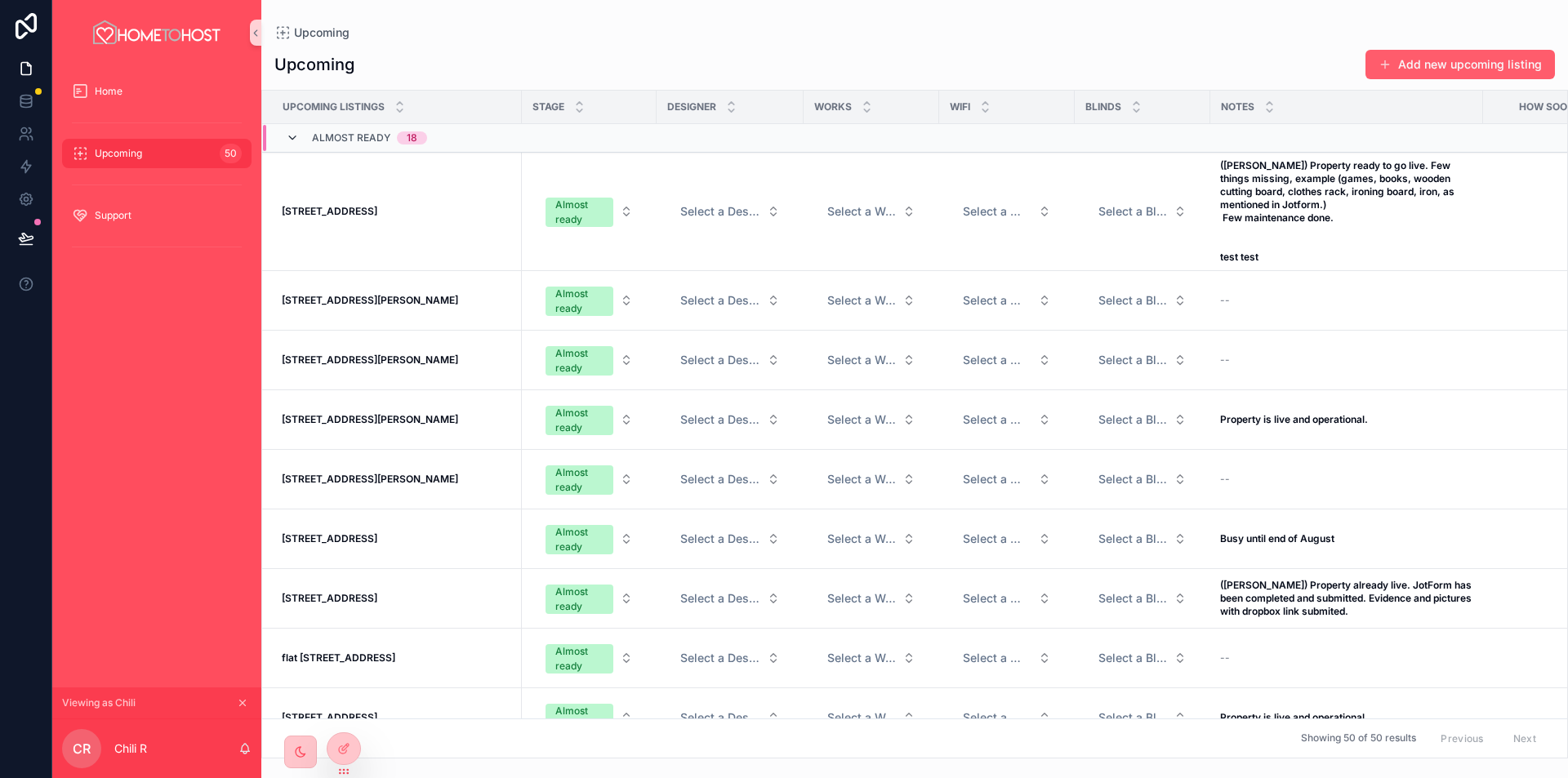
click at [292, 136] on icon "scrollable content" at bounding box center [292, 137] width 13 height 13
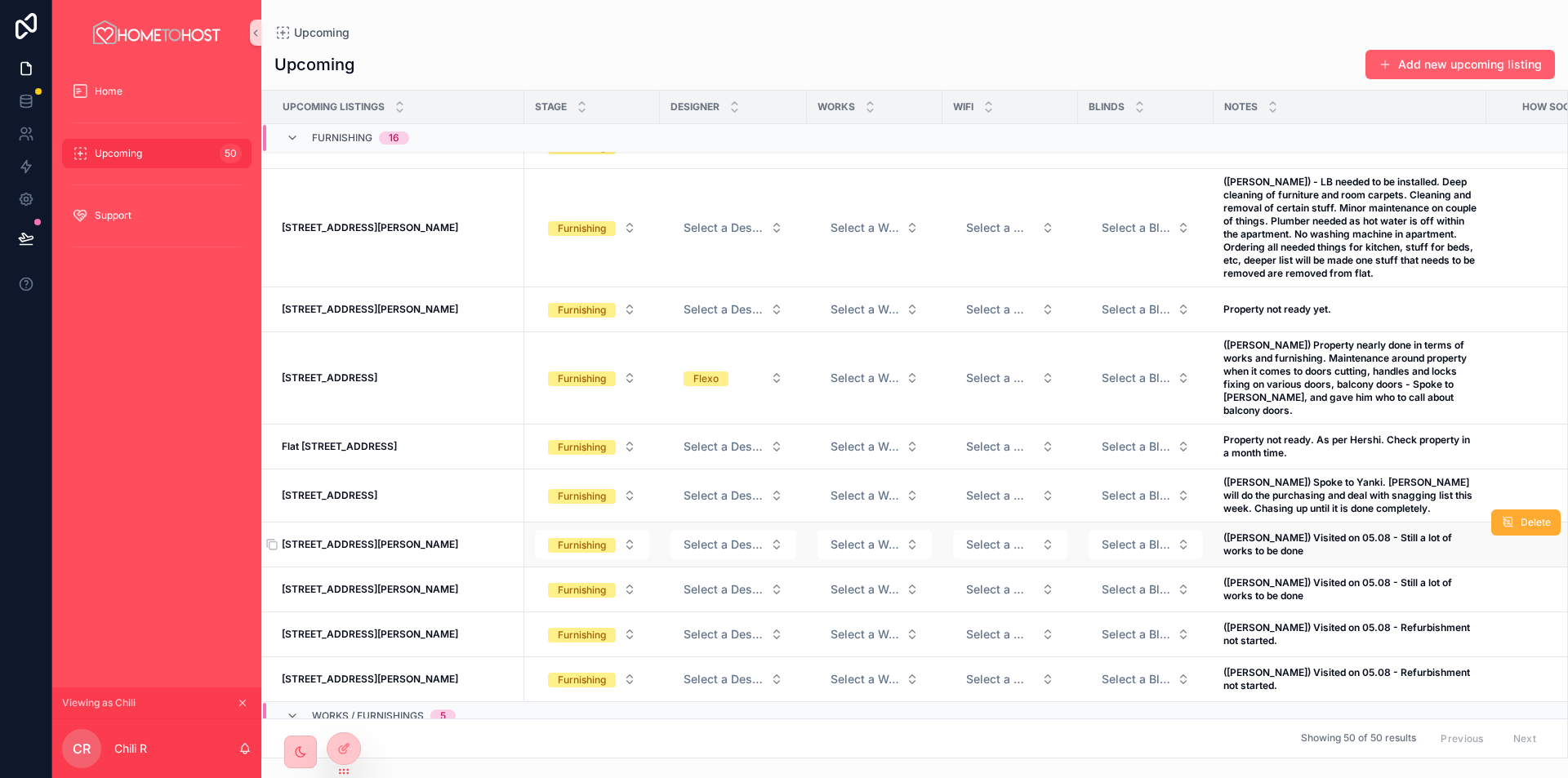
scroll to position [490, 0]
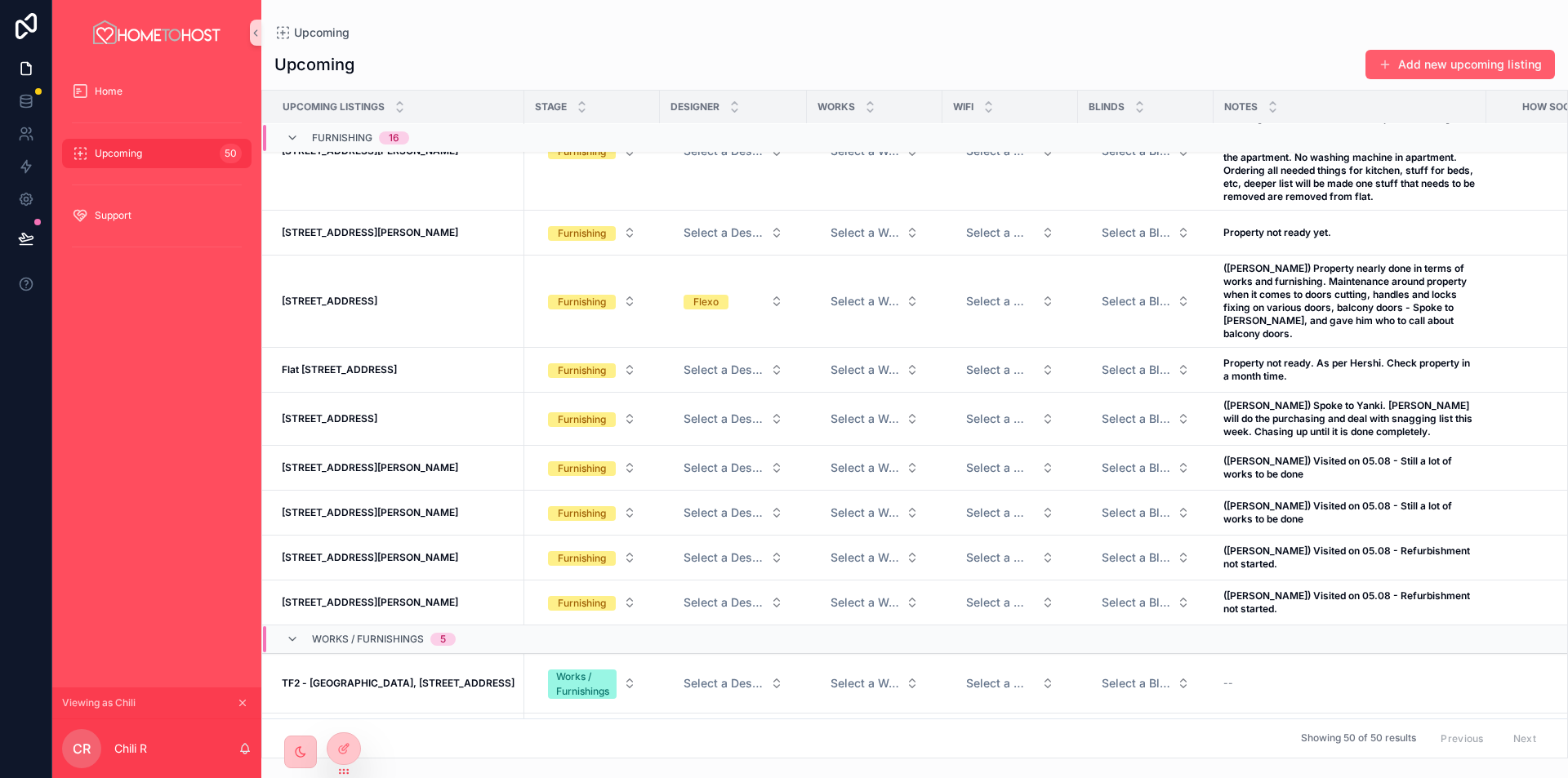
click at [794, 59] on div "Upcoming Add new upcoming listing" at bounding box center [914, 65] width 1280 height 31
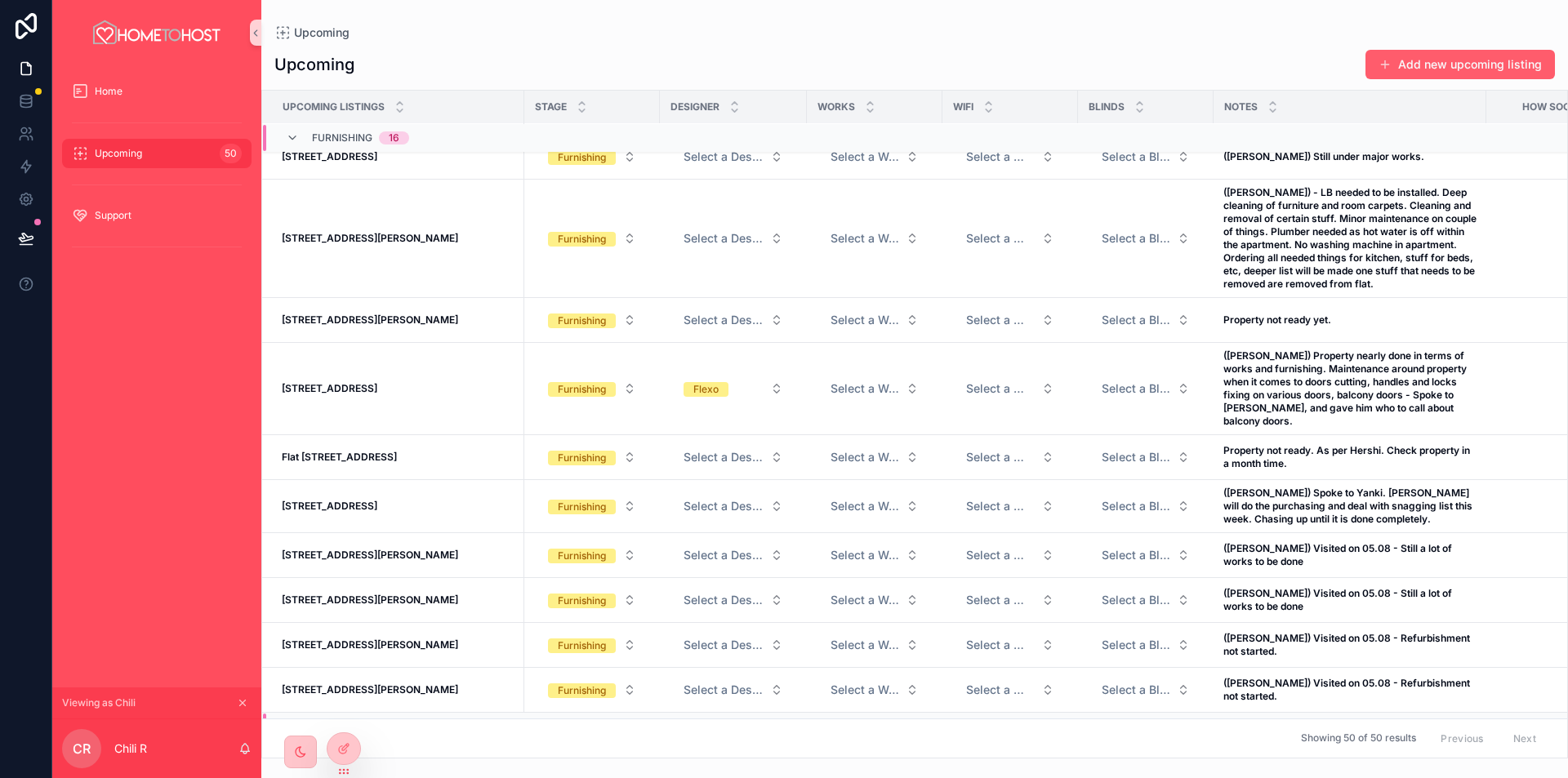
scroll to position [0, 0]
